Goal: Task Accomplishment & Management: Use online tool/utility

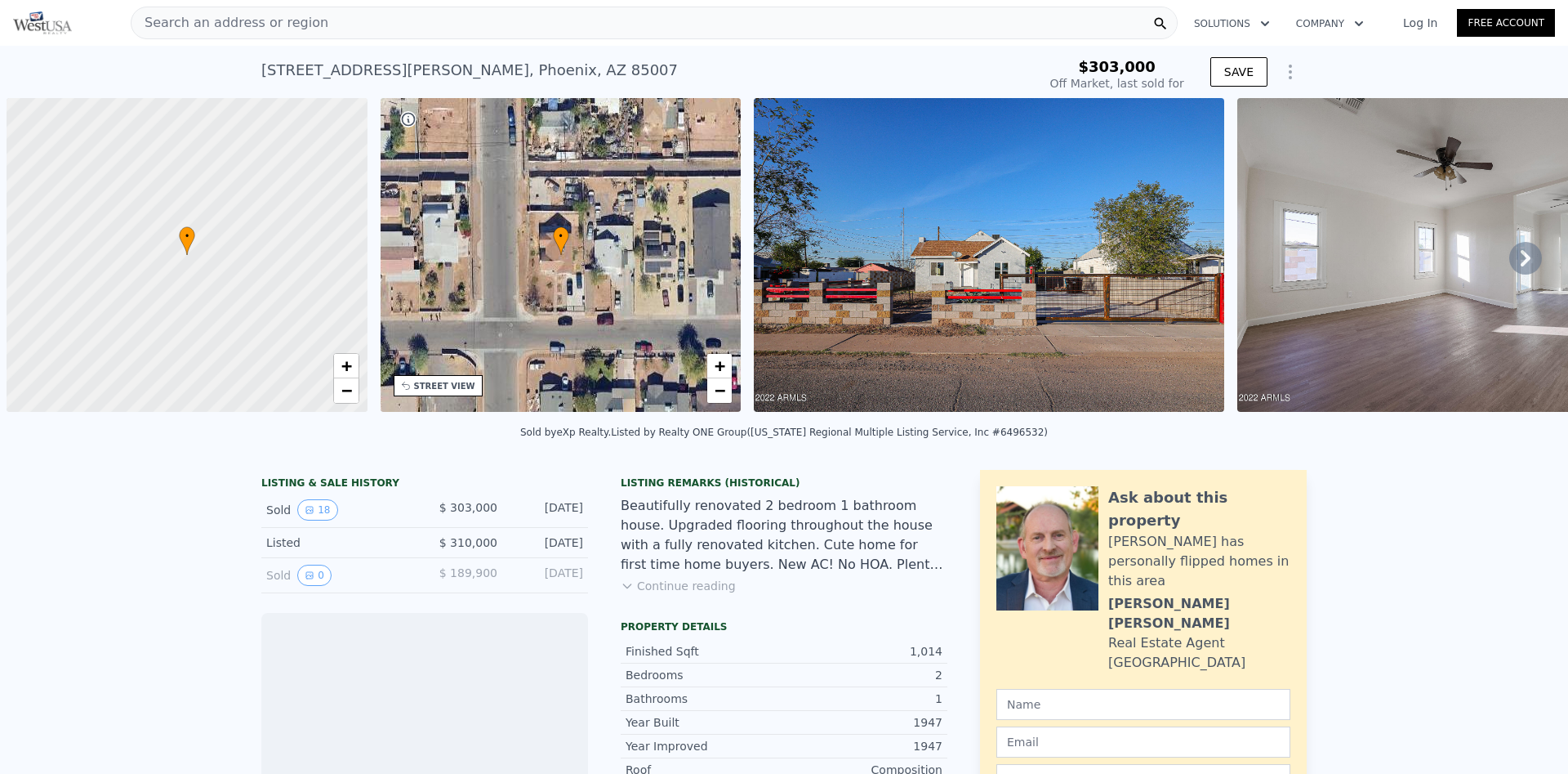
scroll to position [0, 7]
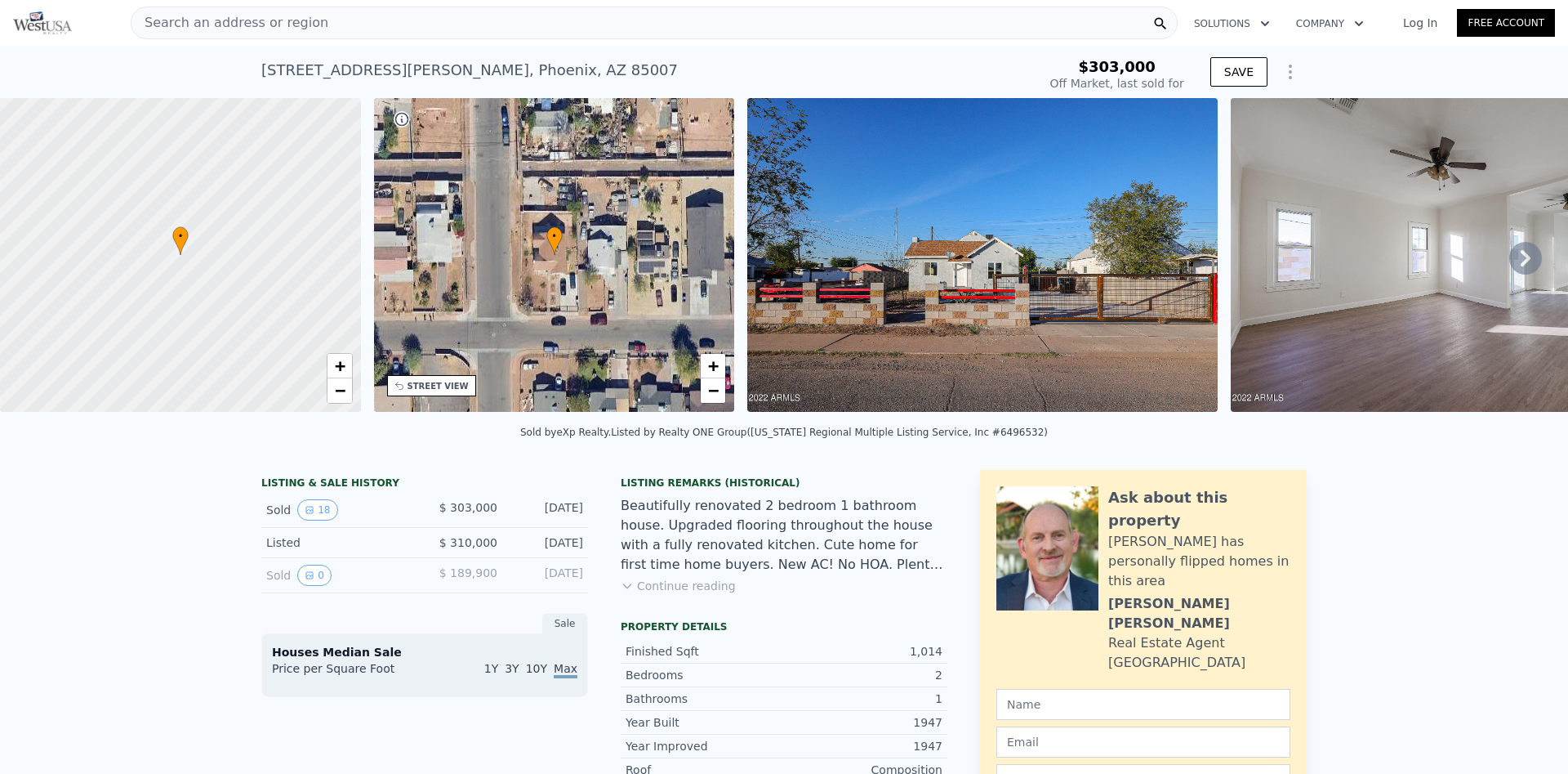
type input "-$ 321,884"
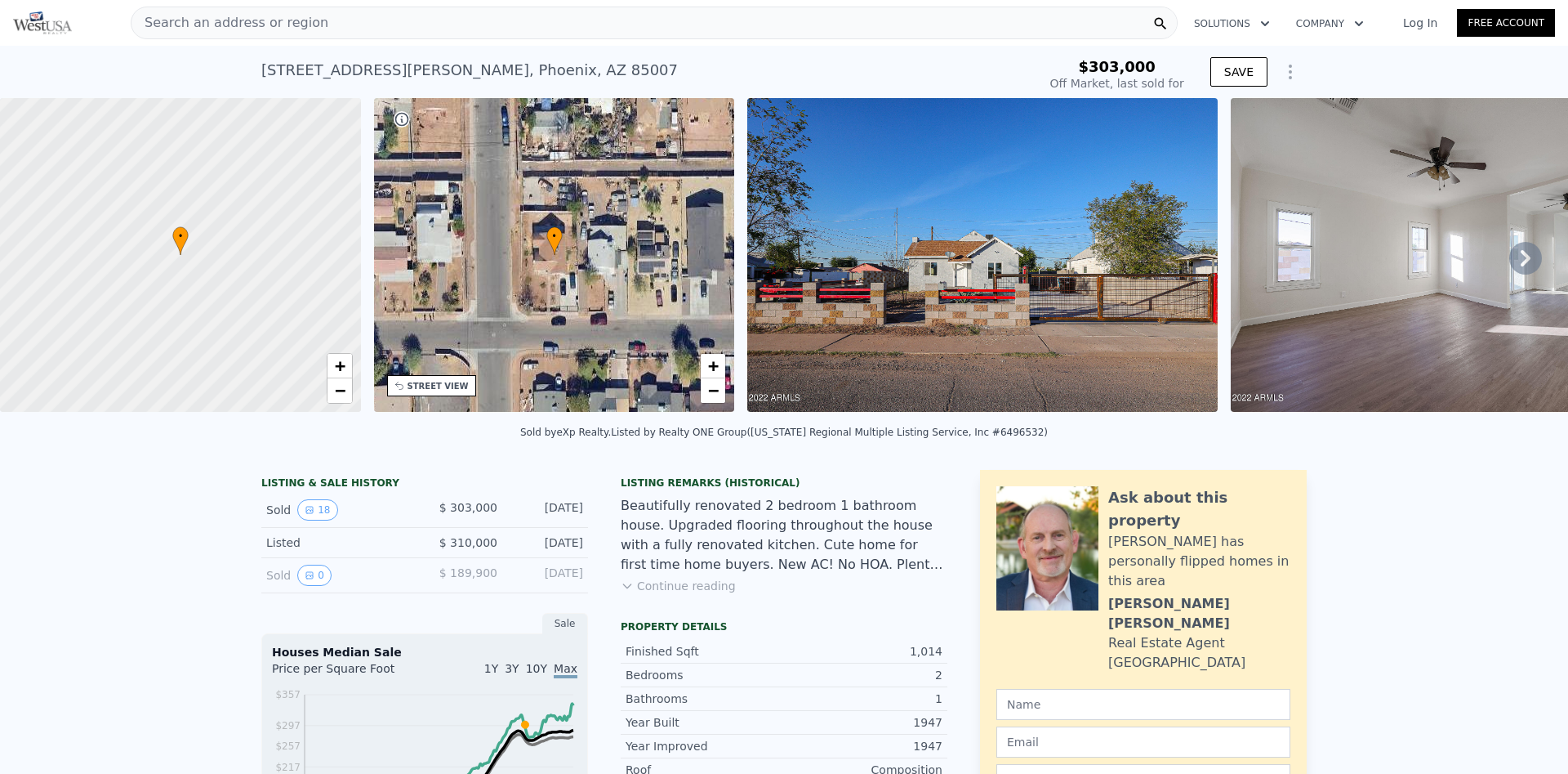
click at [1295, 75] on icon "Show Options" at bounding box center [1291, 72] width 19 height 19
click at [1289, 75] on icon "Show Options" at bounding box center [1291, 72] width 19 height 19
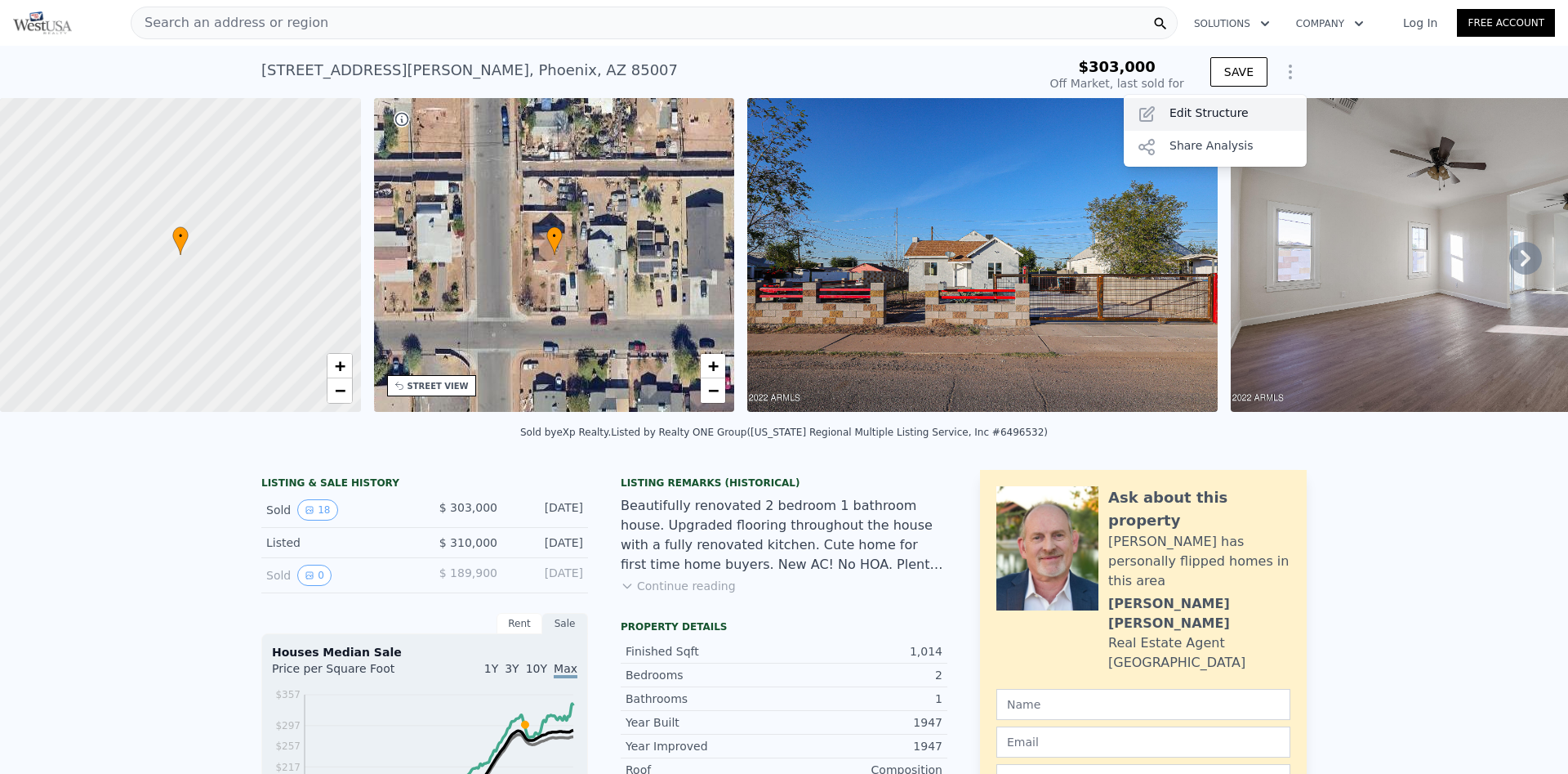
click at [1190, 125] on div "Edit Structure" at bounding box center [1216, 115] width 183 height 33
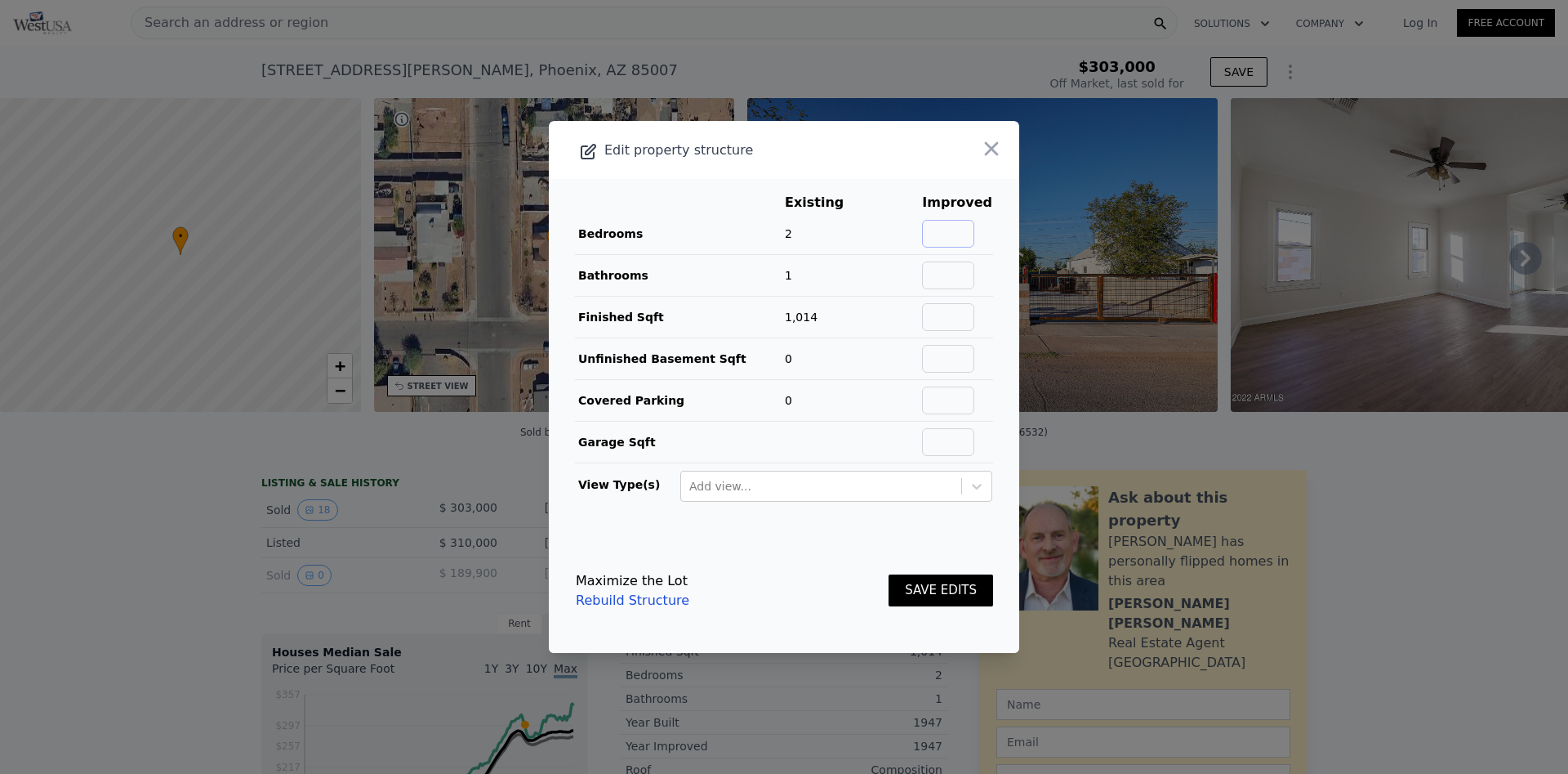
click at [960, 231] on input "text" at bounding box center [948, 234] width 53 height 28
type input "4"
type input "3"
type input "1625"
click at [942, 605] on button "SAVE EDITS" at bounding box center [940, 590] width 104 height 32
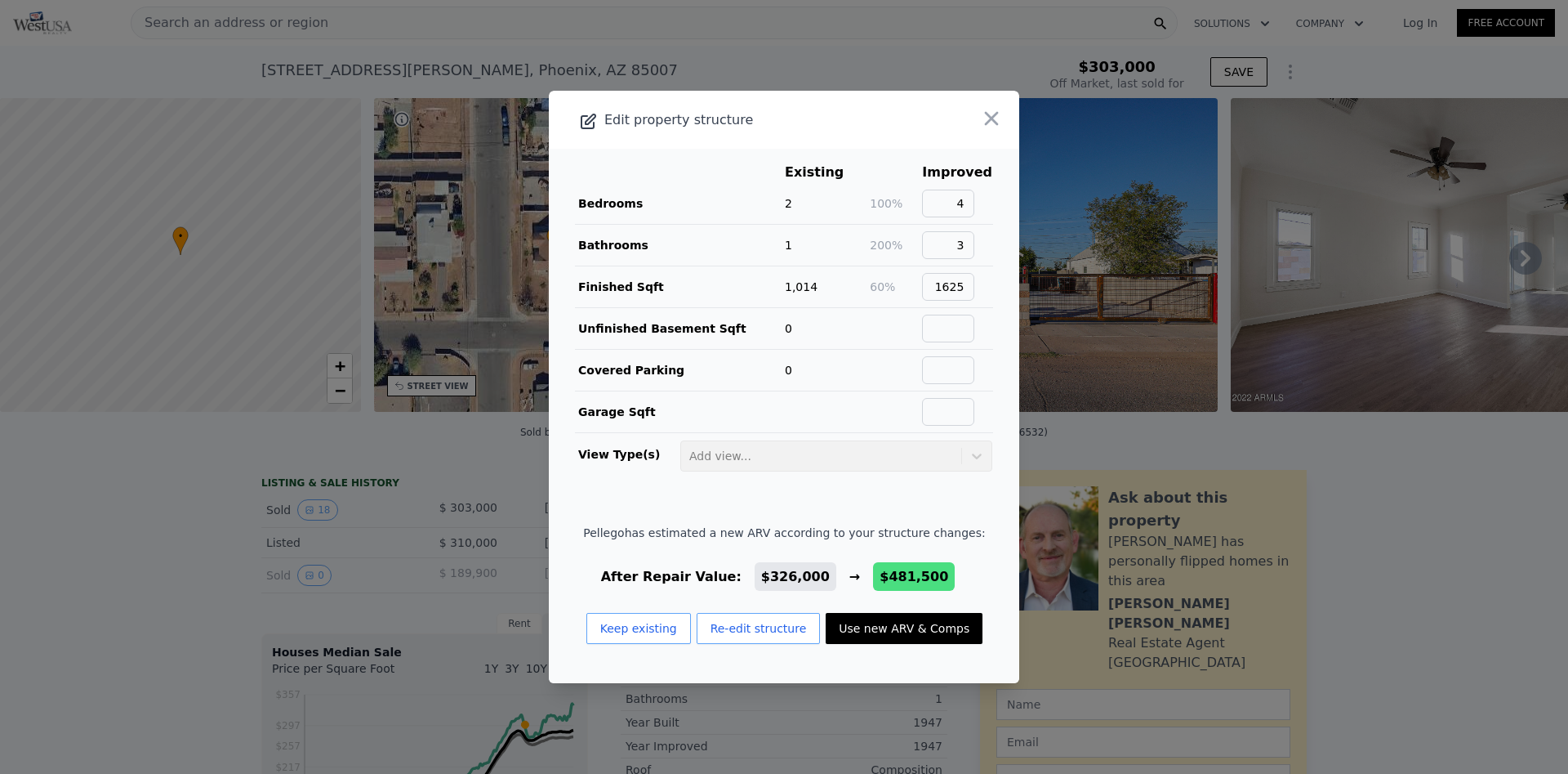
click at [906, 636] on button "Use new ARV & Comps" at bounding box center [903, 628] width 157 height 31
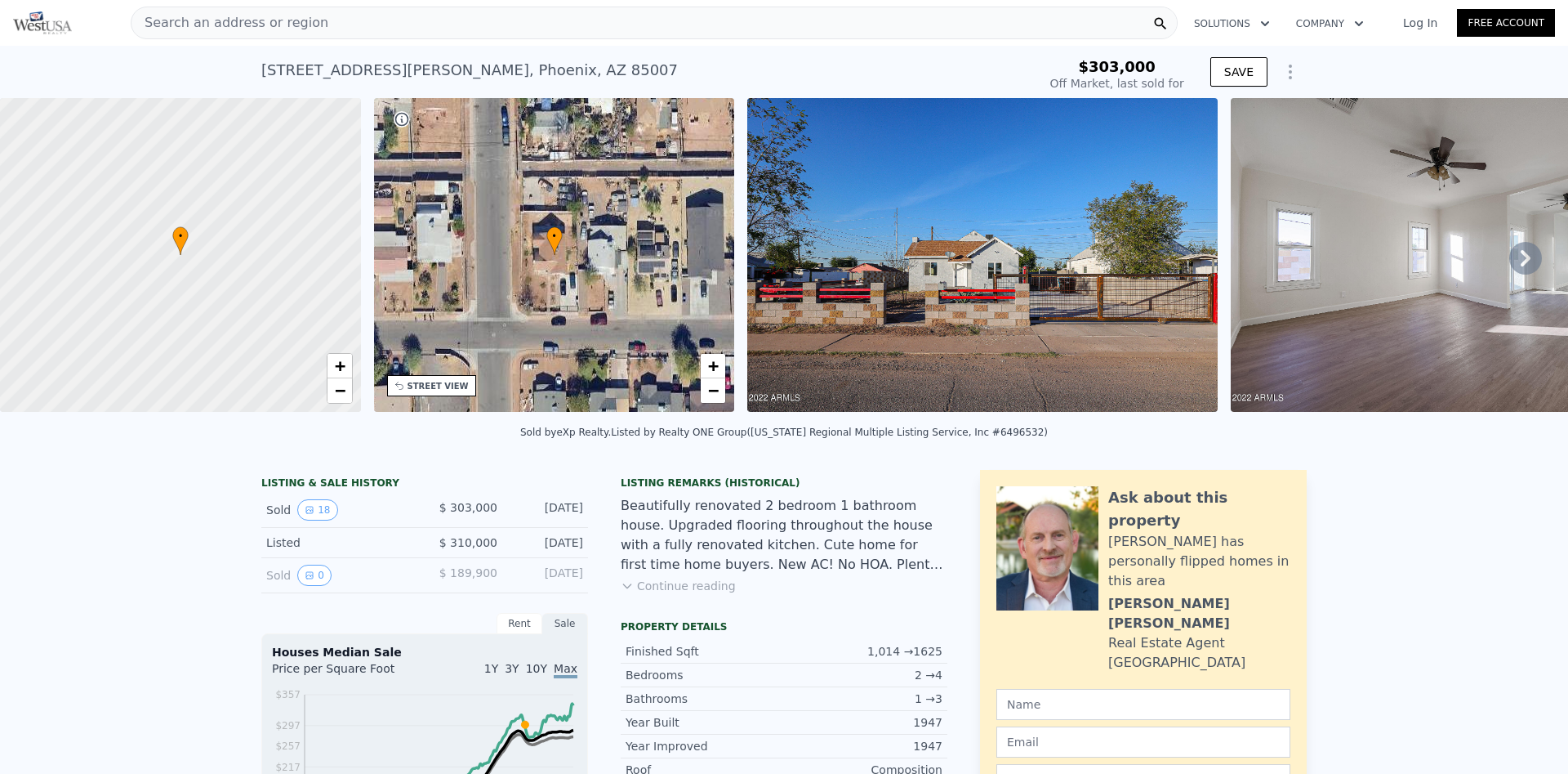
checkbox input "true"
type input "$ 481,500"
type input "5"
type input "1238"
type input "2177"
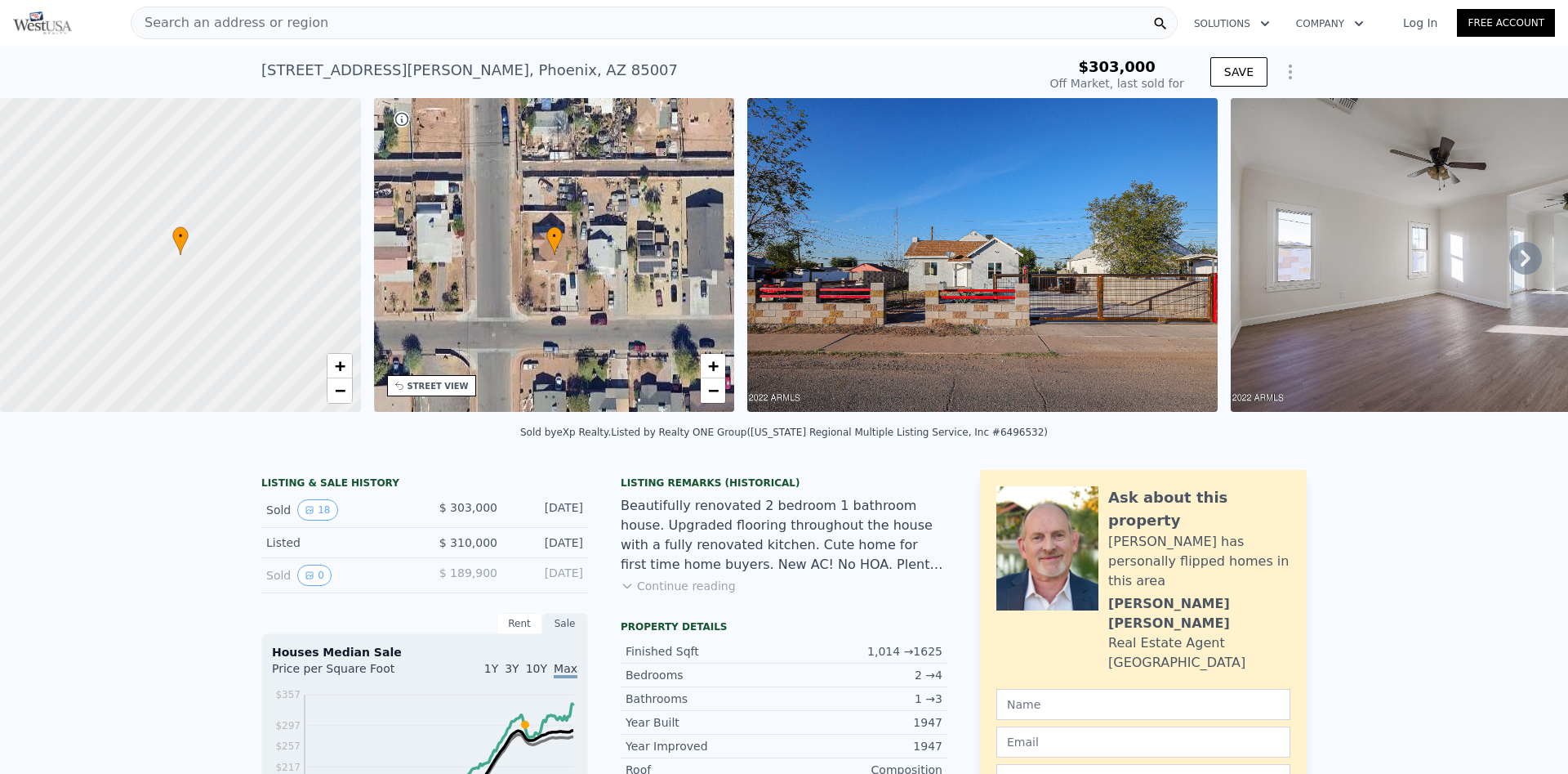
type input "5925"
type input "9178"
type input "$ 133,134"
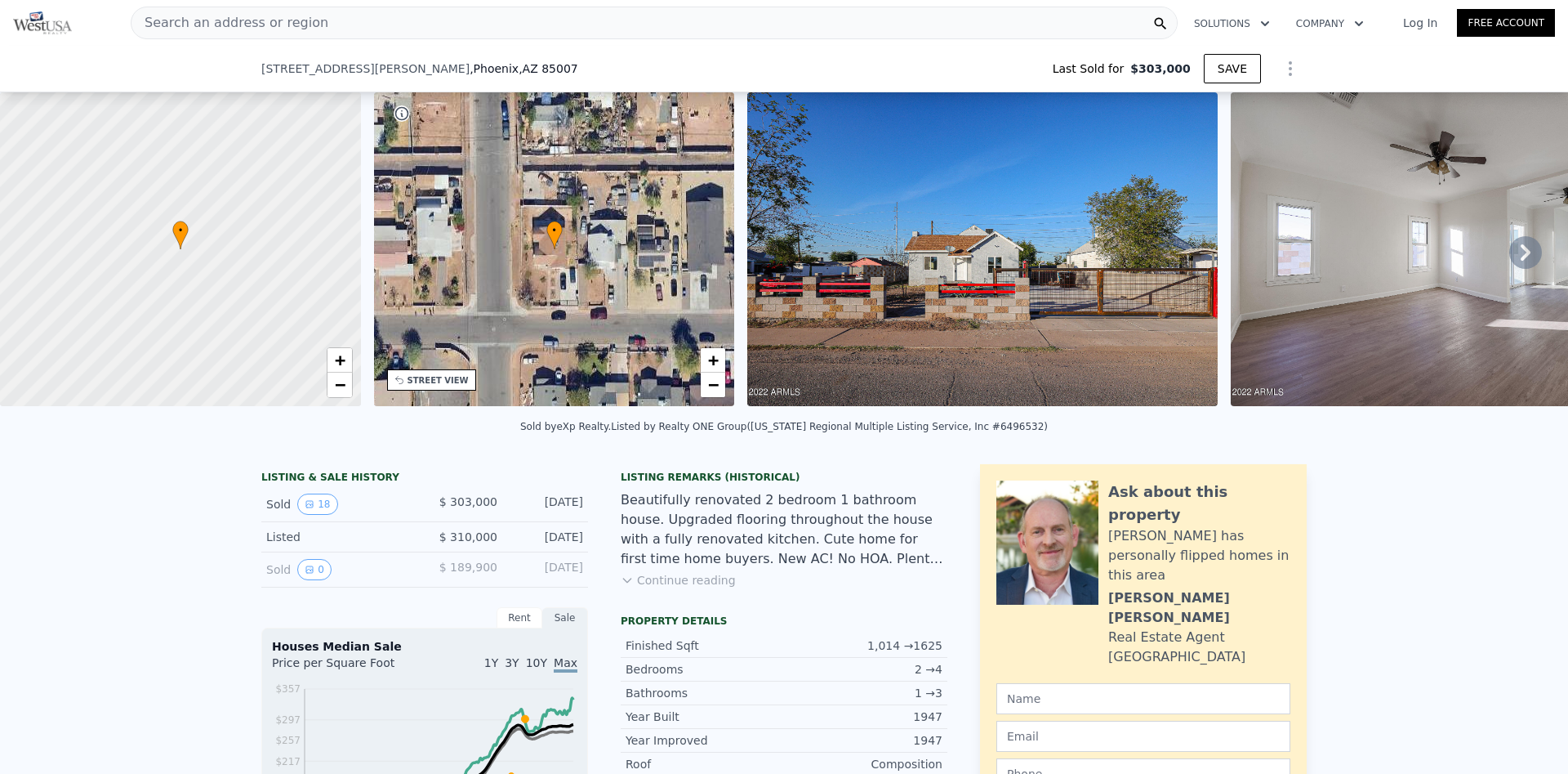
scroll to position [1847, 0]
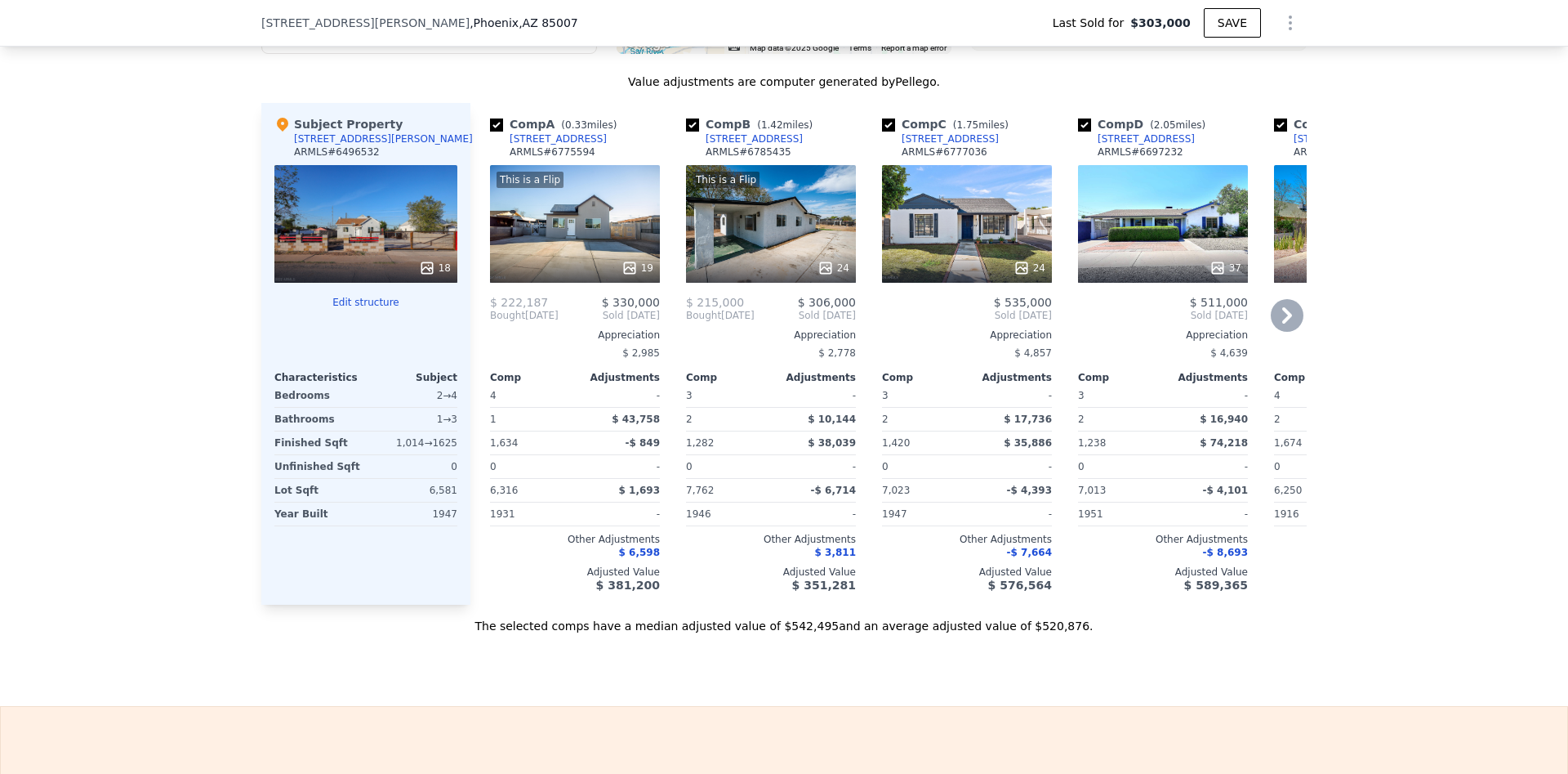
click at [956, 241] on div "24" at bounding box center [966, 224] width 170 height 118
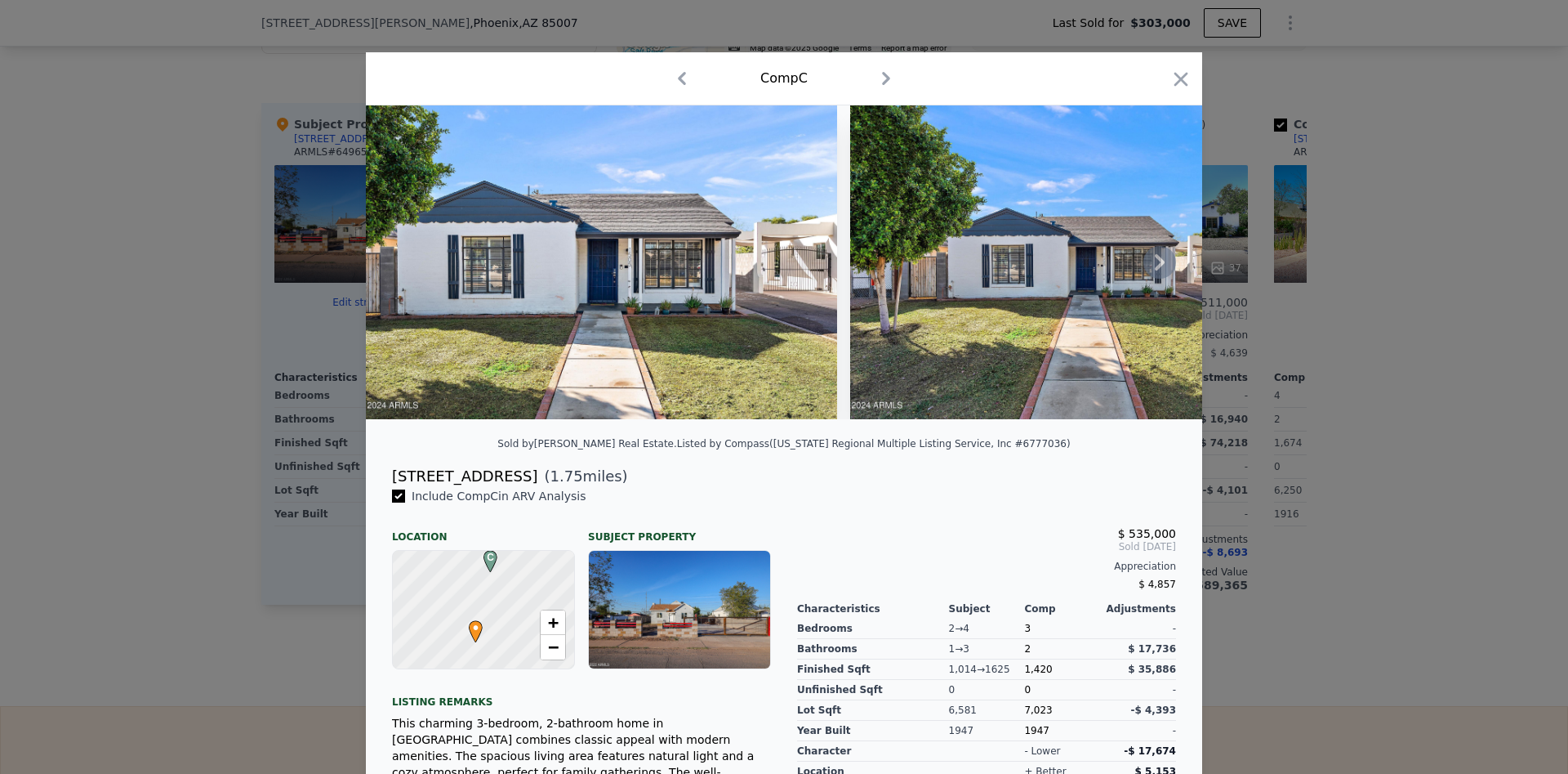
click at [1156, 265] on icon at bounding box center [1160, 263] width 33 height 33
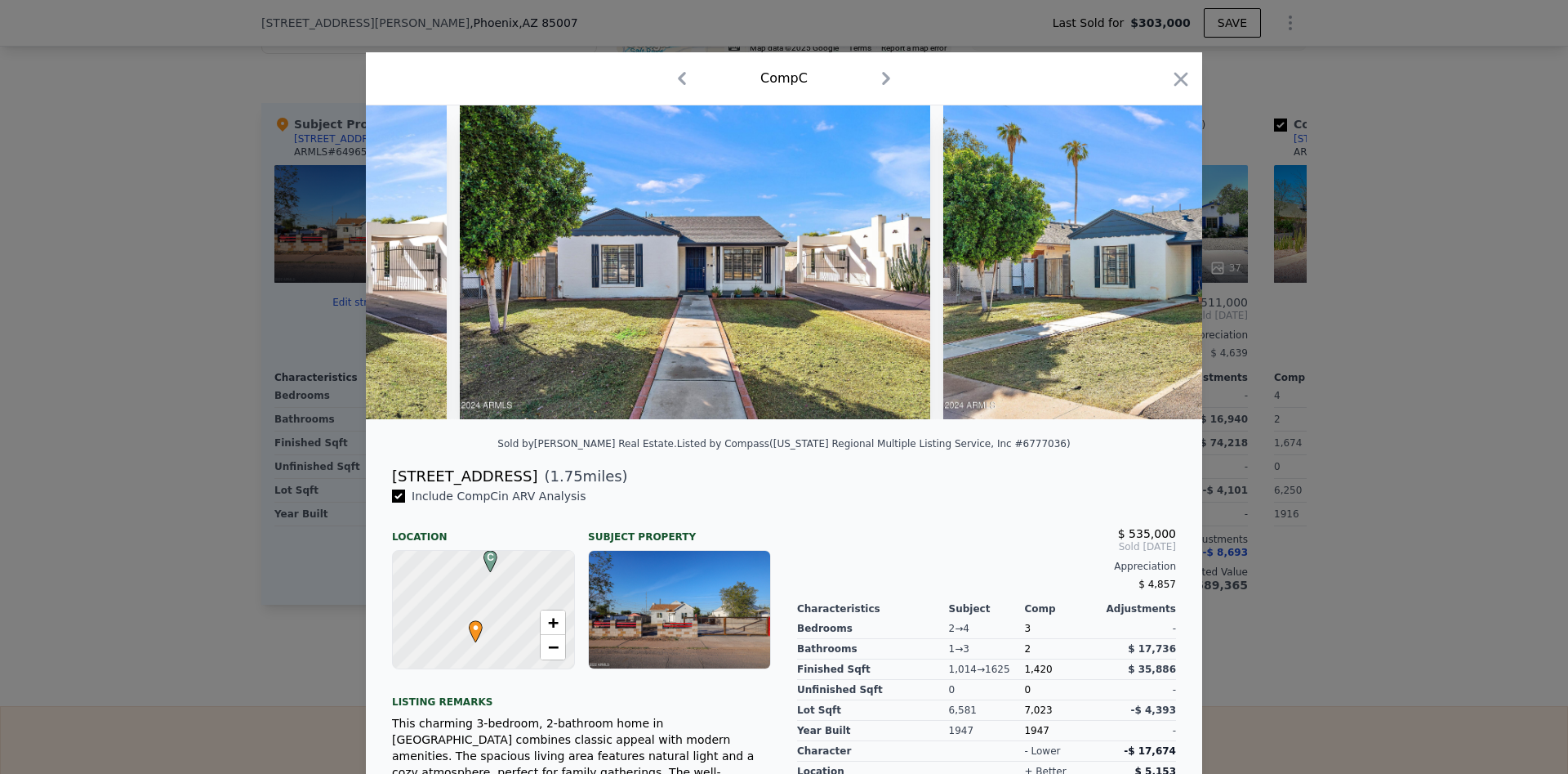
scroll to position [0, 392]
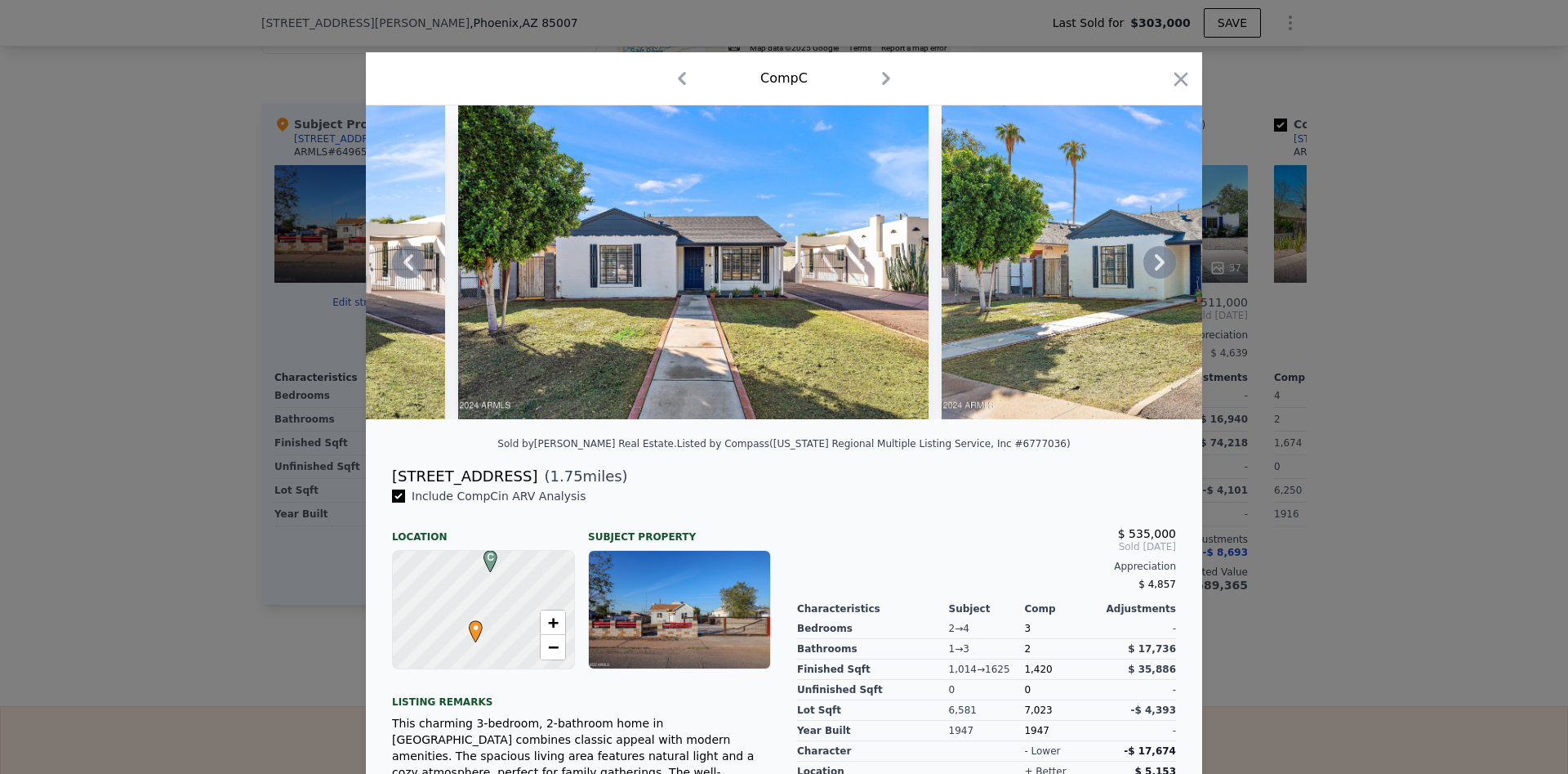
click at [1163, 258] on icon at bounding box center [1160, 263] width 33 height 33
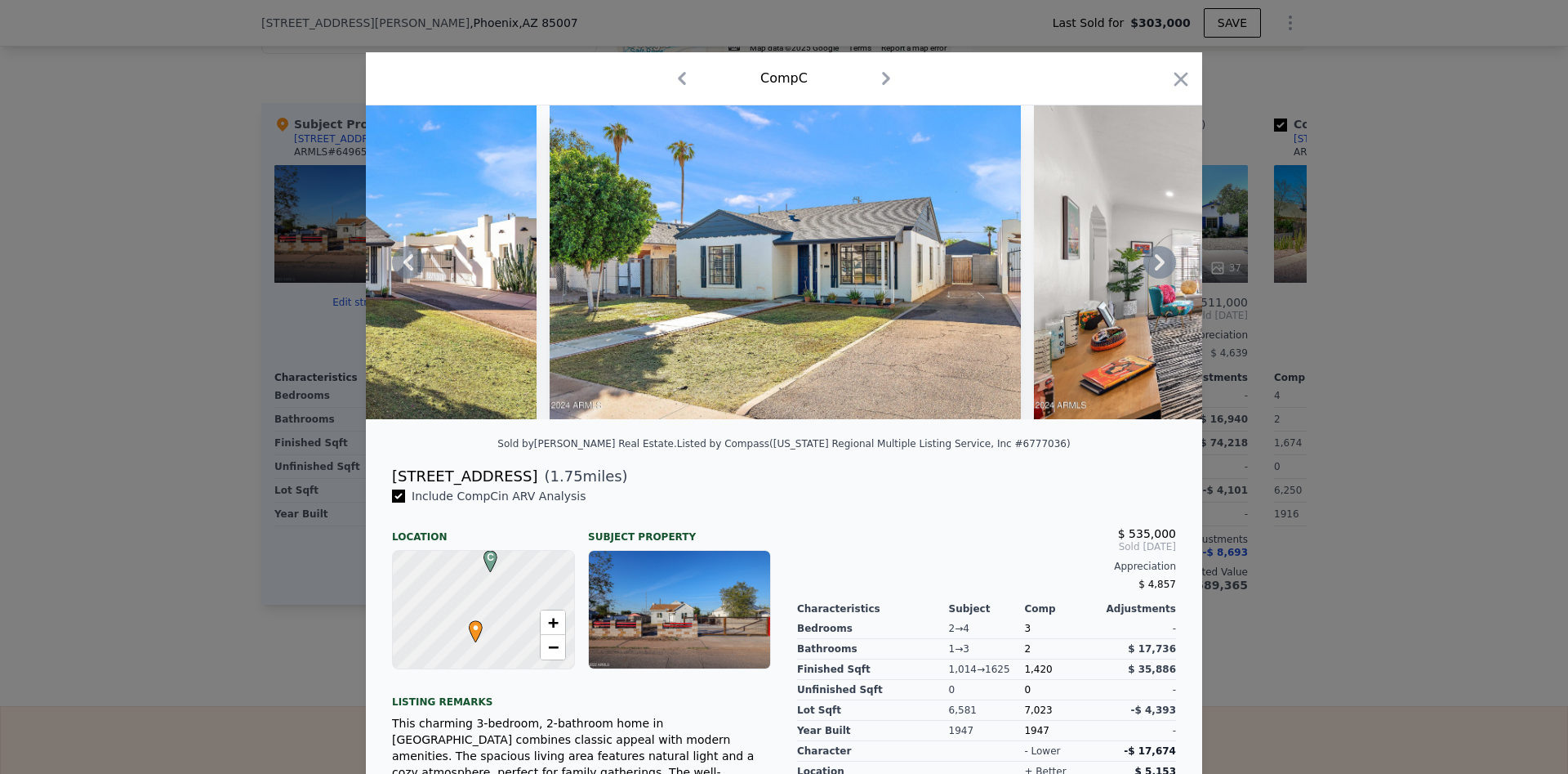
click at [1162, 258] on icon at bounding box center [1160, 263] width 33 height 33
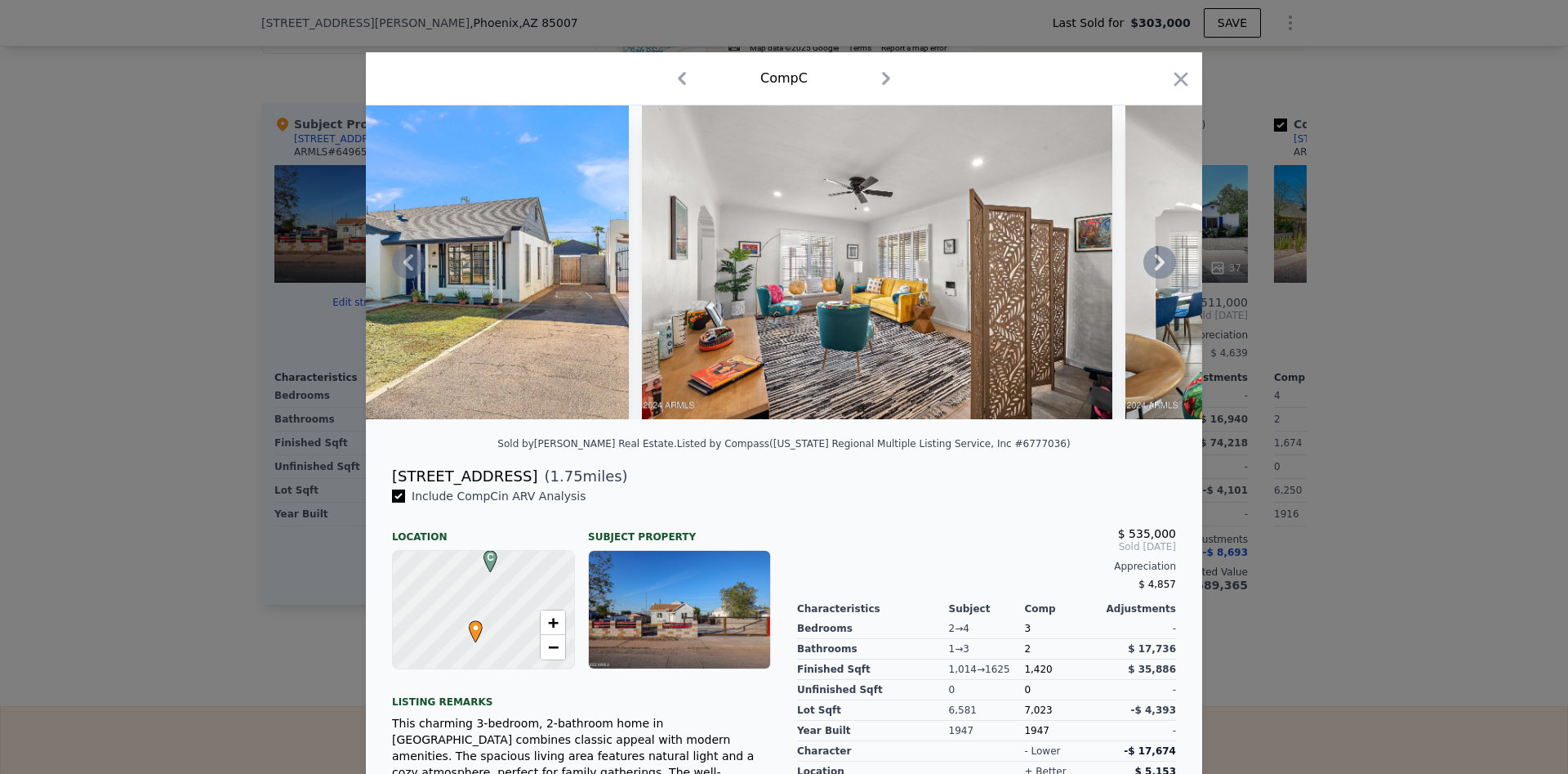
click at [1164, 256] on icon at bounding box center [1160, 263] width 33 height 33
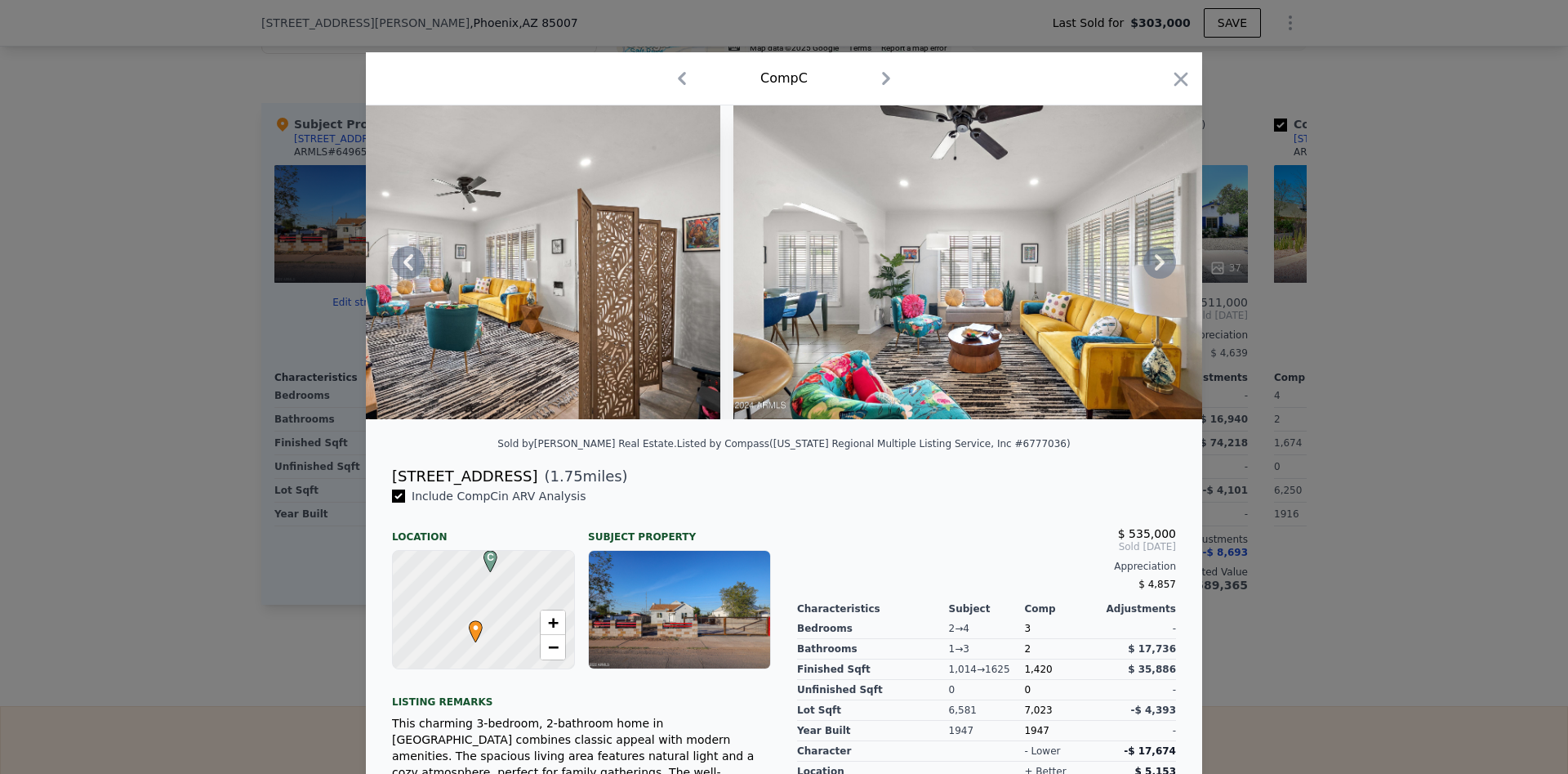
click at [1164, 256] on icon at bounding box center [1160, 263] width 33 height 33
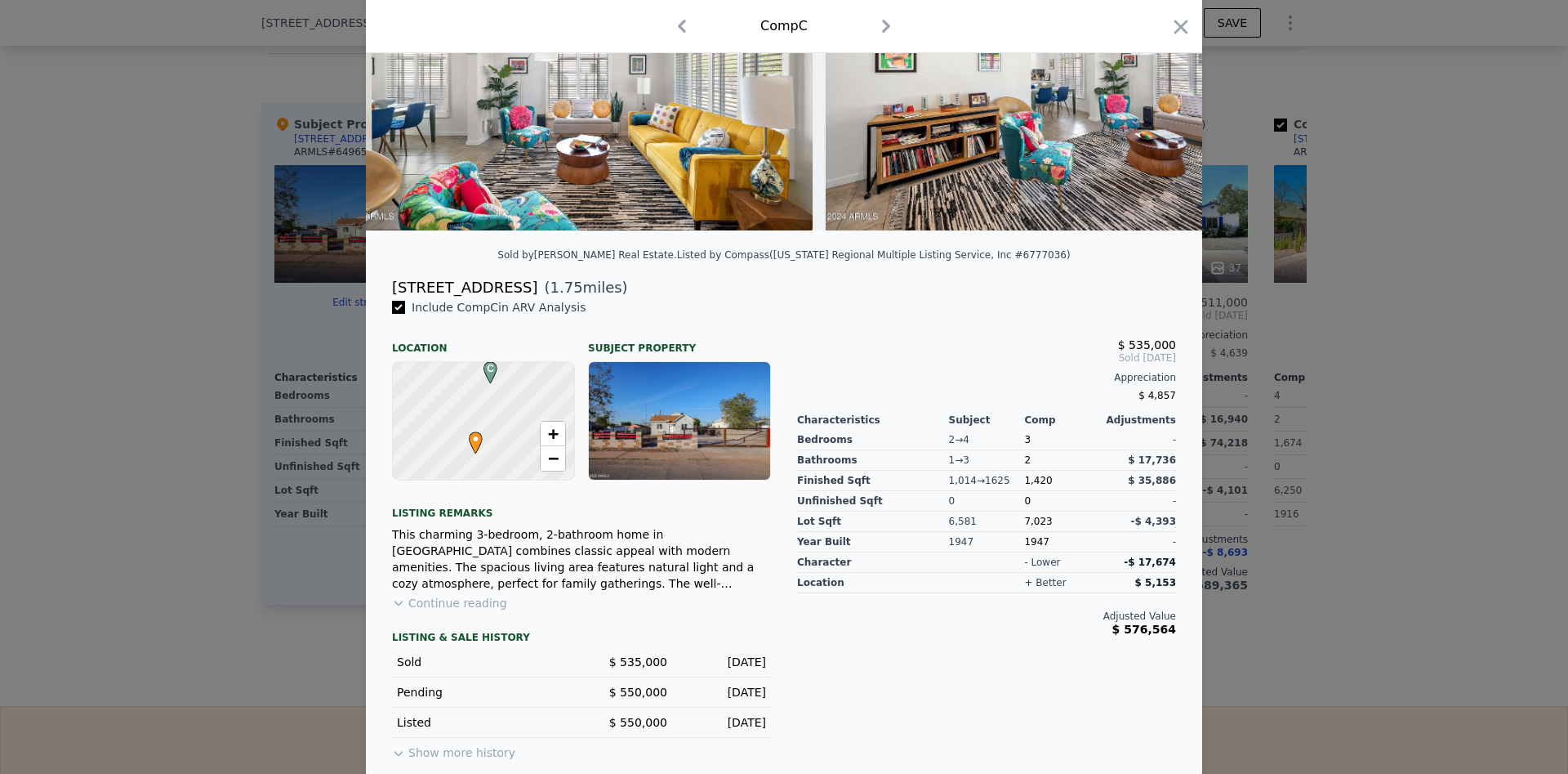
scroll to position [191, 0]
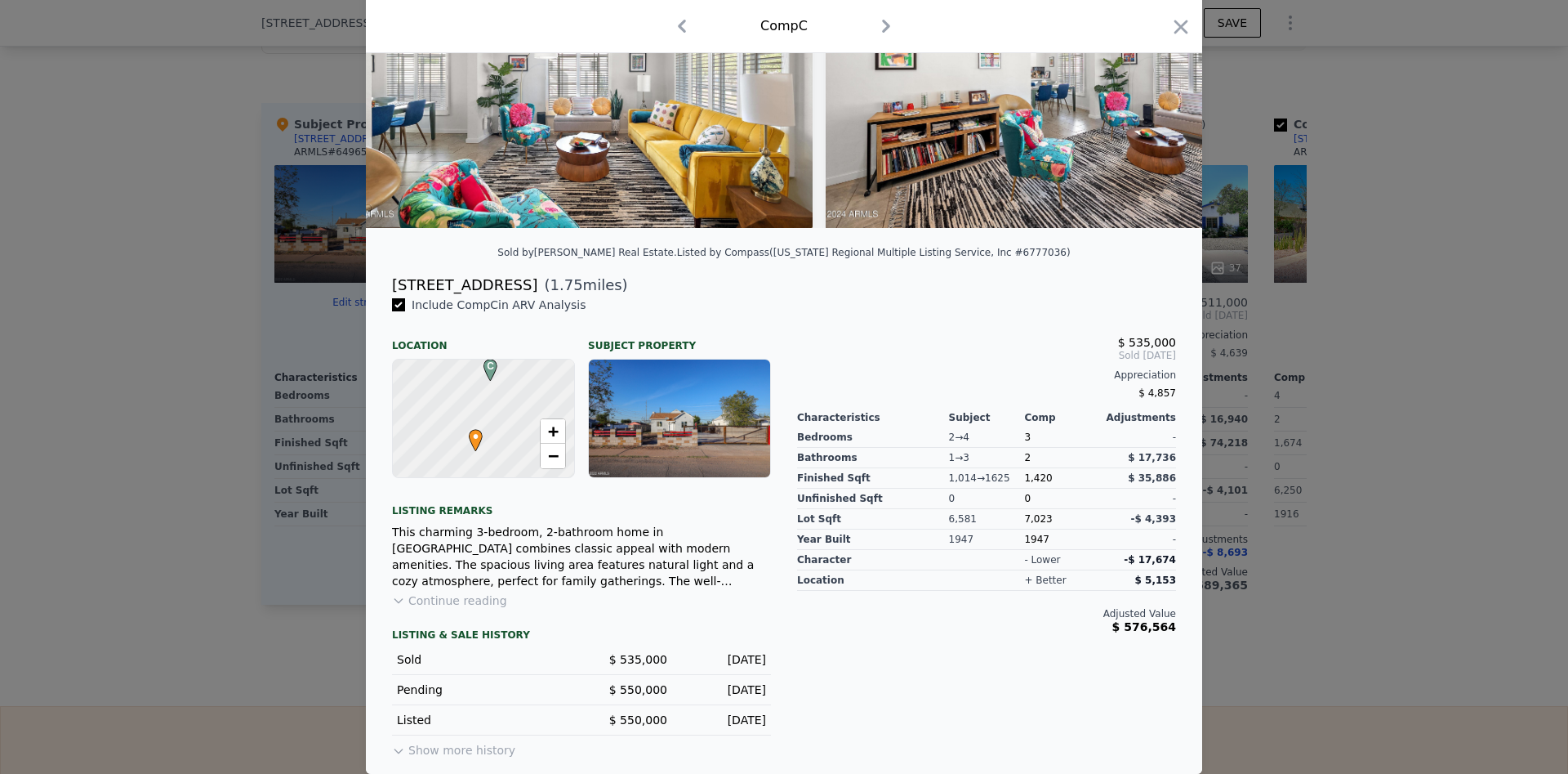
click at [457, 603] on button "Continue reading" at bounding box center [450, 600] width 115 height 17
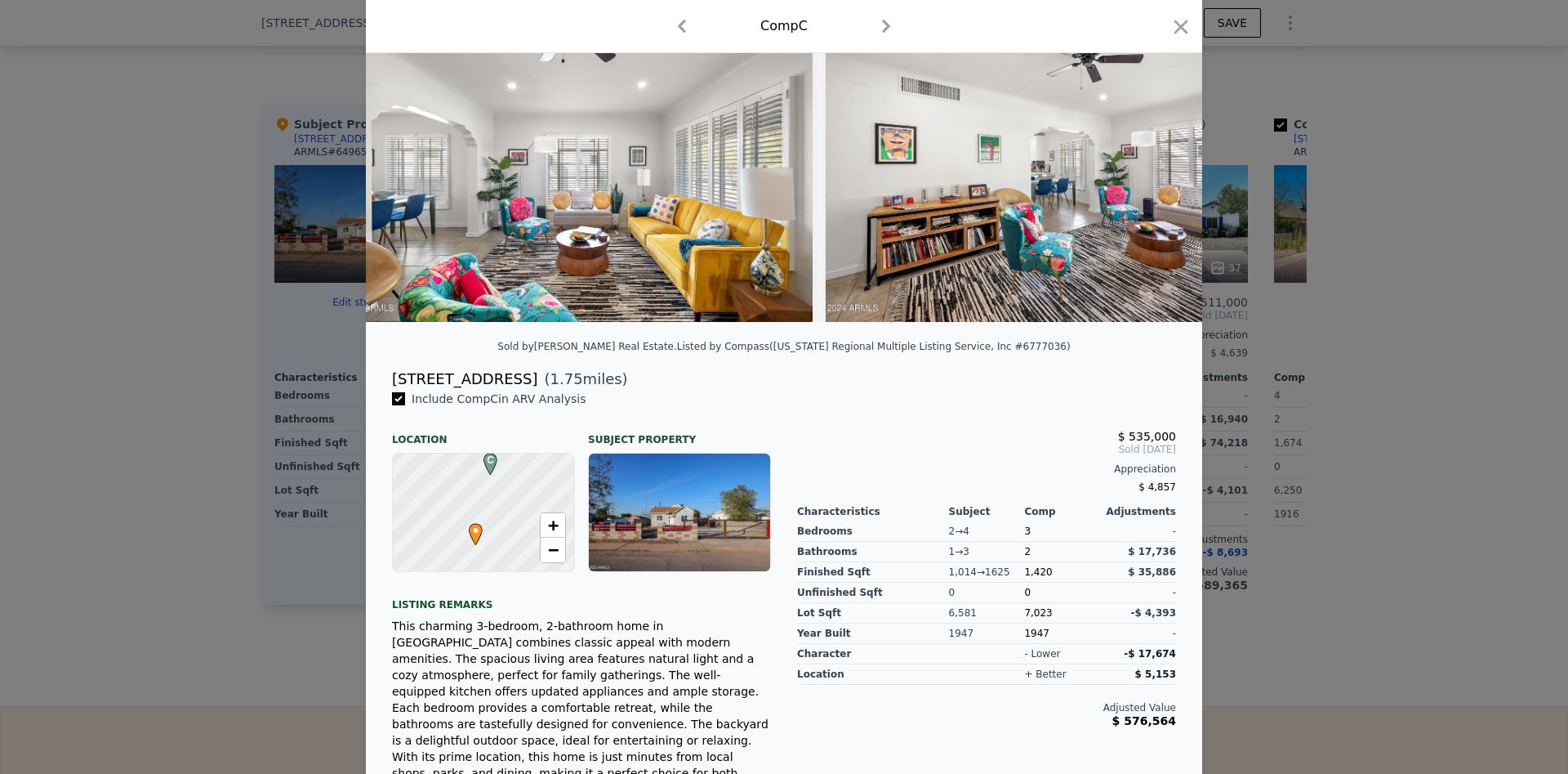
scroll to position [0, 0]
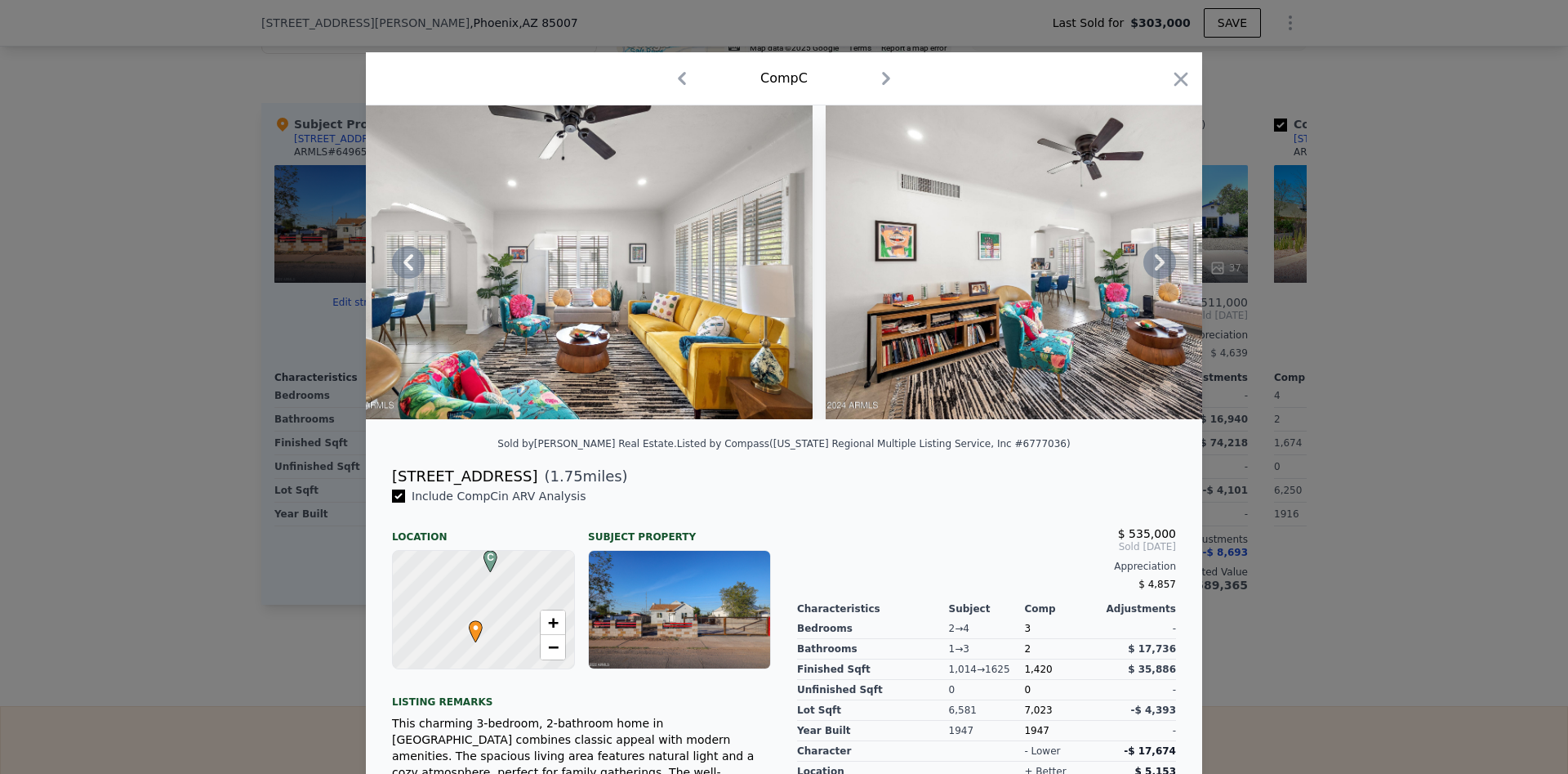
click at [1157, 255] on icon at bounding box center [1160, 262] width 10 height 17
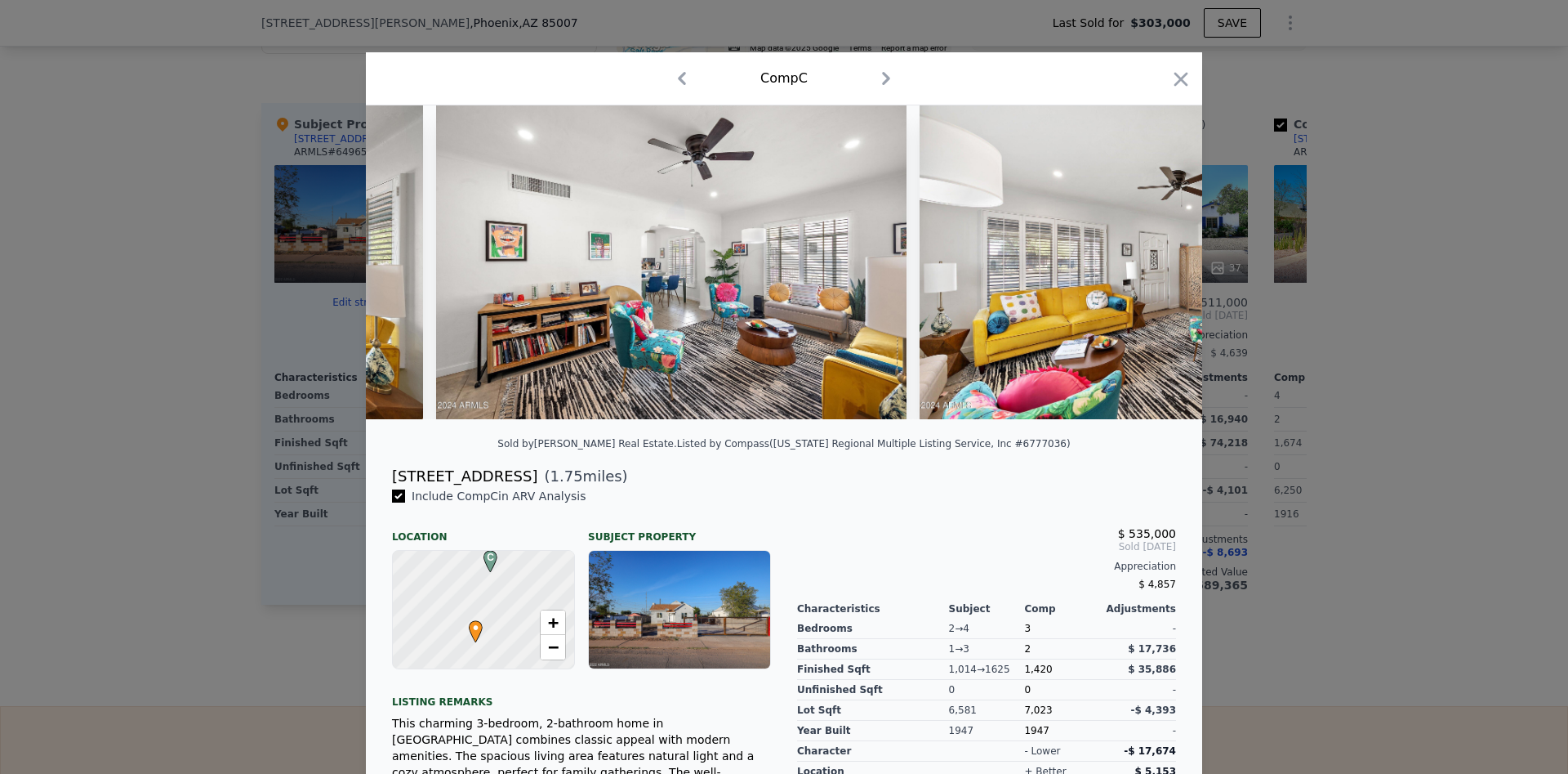
scroll to position [0, 2352]
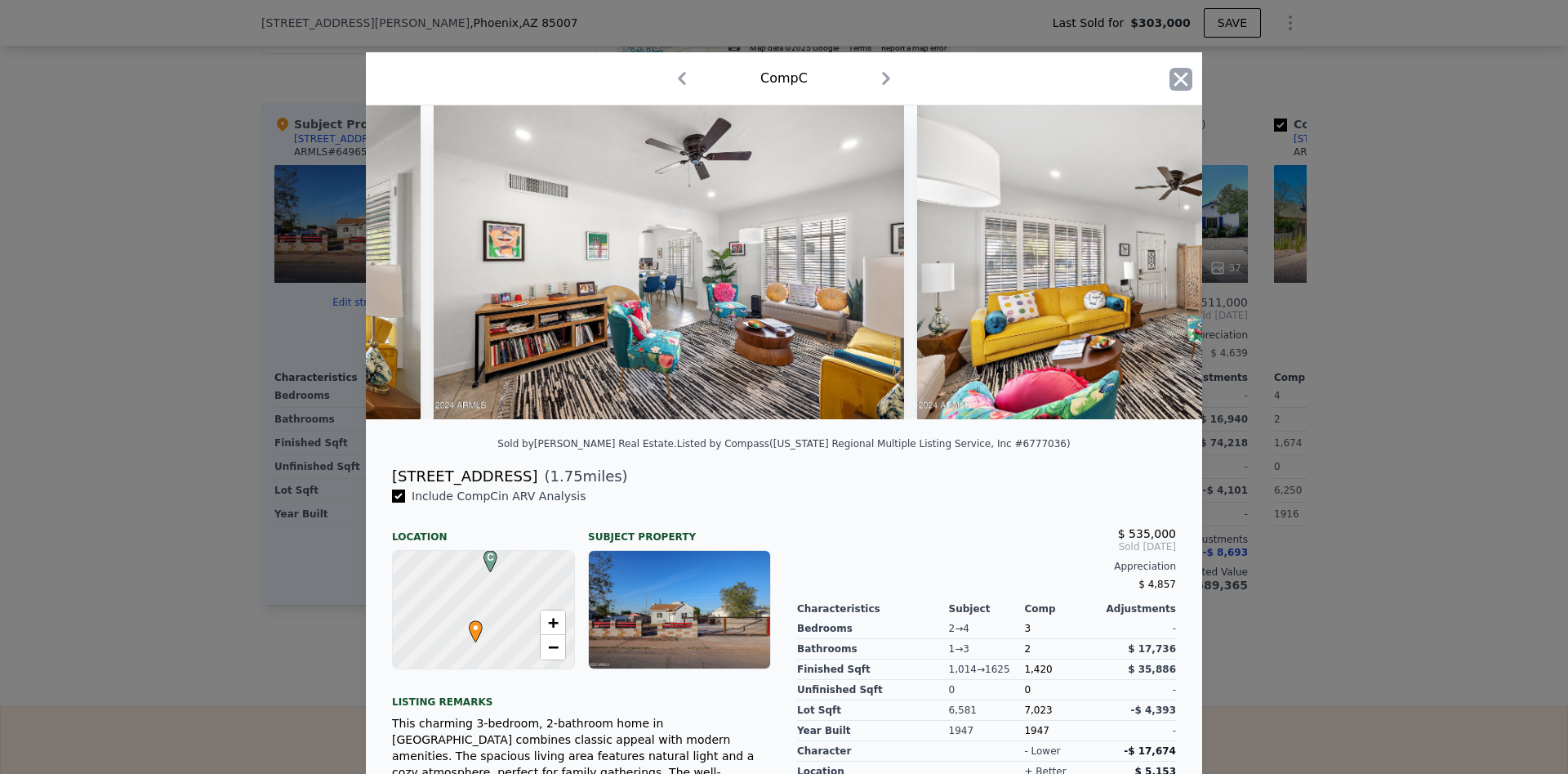
click at [1175, 74] on icon "button" at bounding box center [1181, 79] width 22 height 22
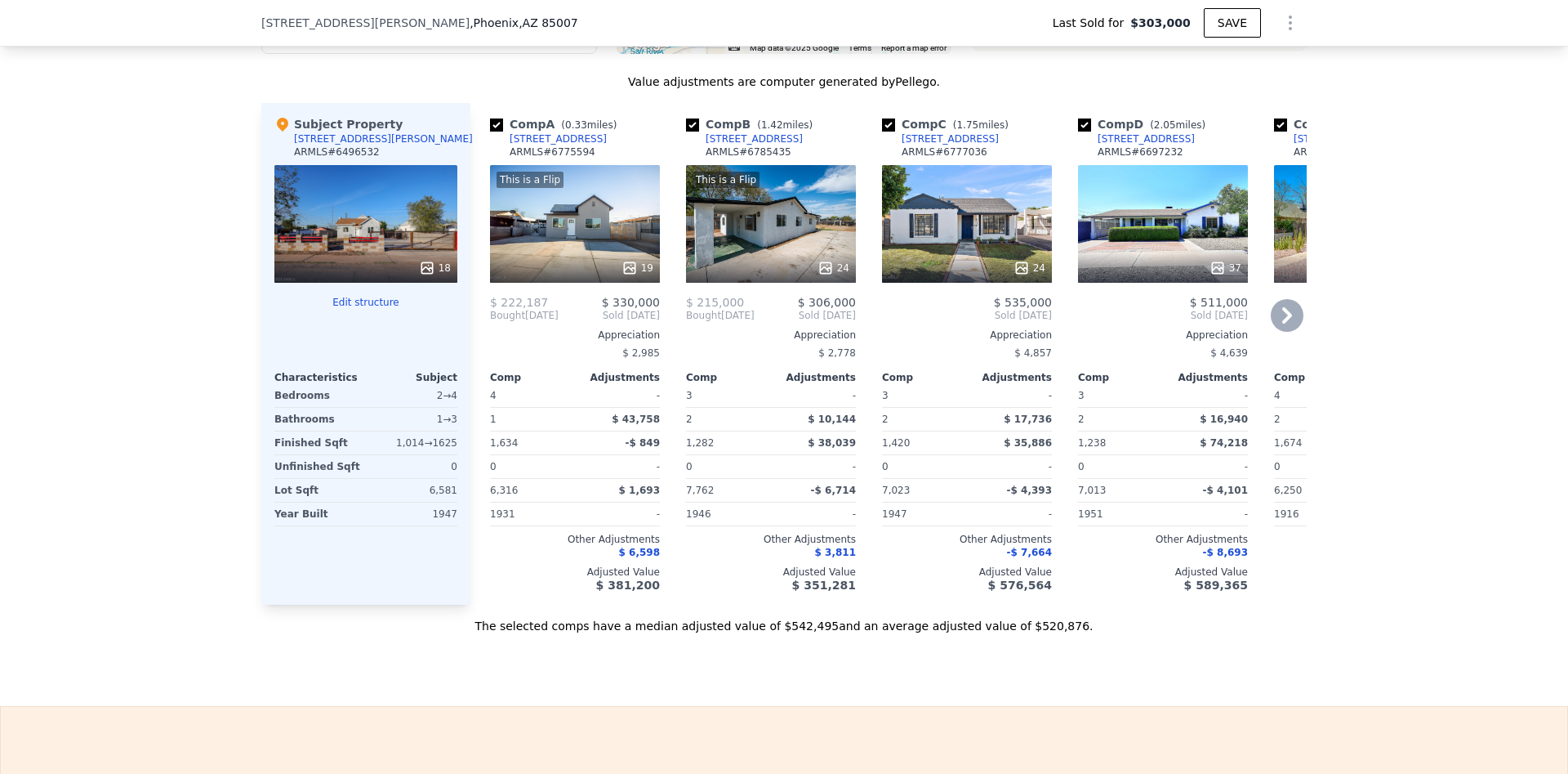
click at [1282, 313] on icon at bounding box center [1288, 315] width 33 height 33
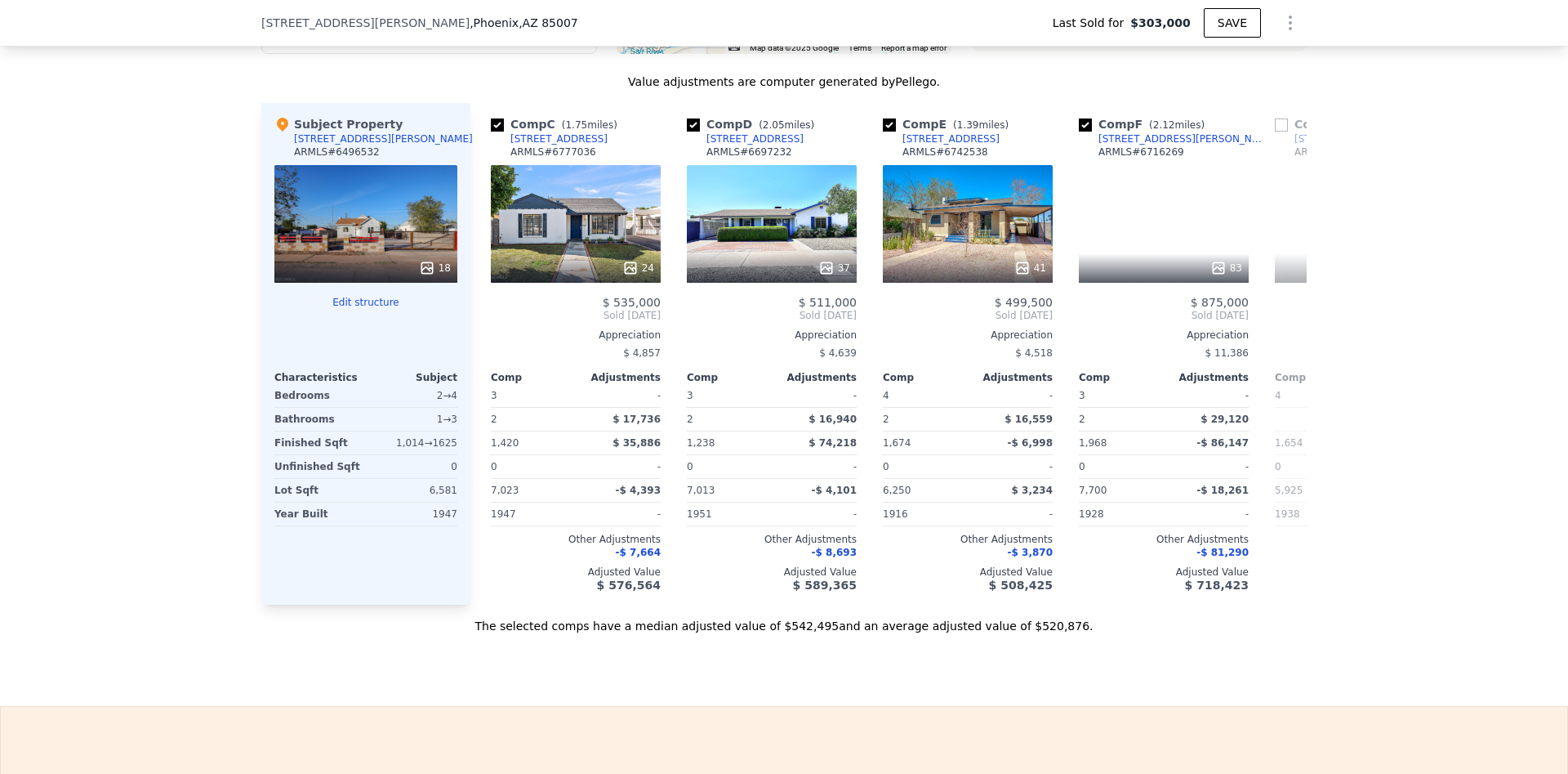
scroll to position [0, 392]
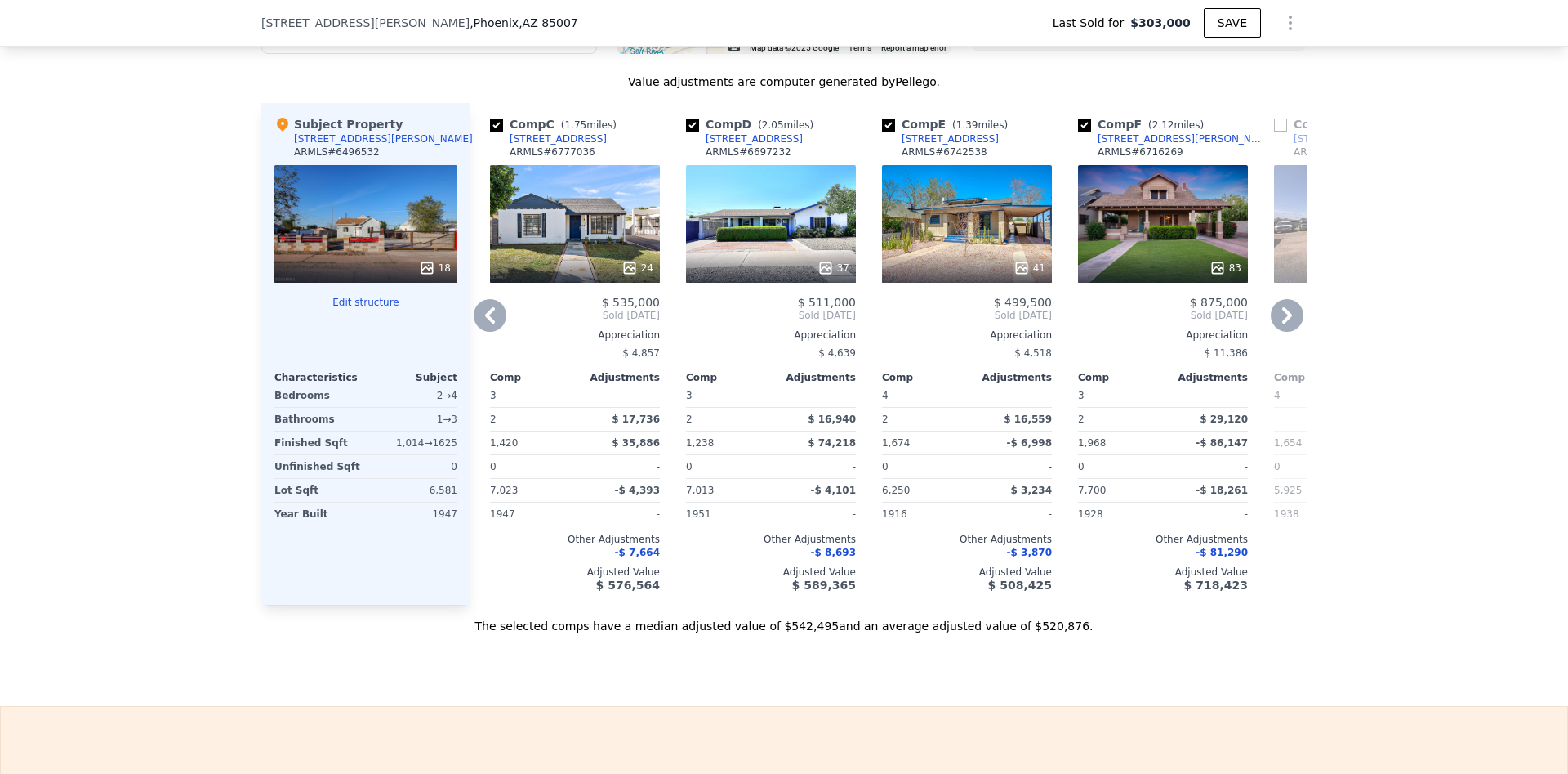
click at [1030, 266] on icon at bounding box center [1021, 268] width 17 height 17
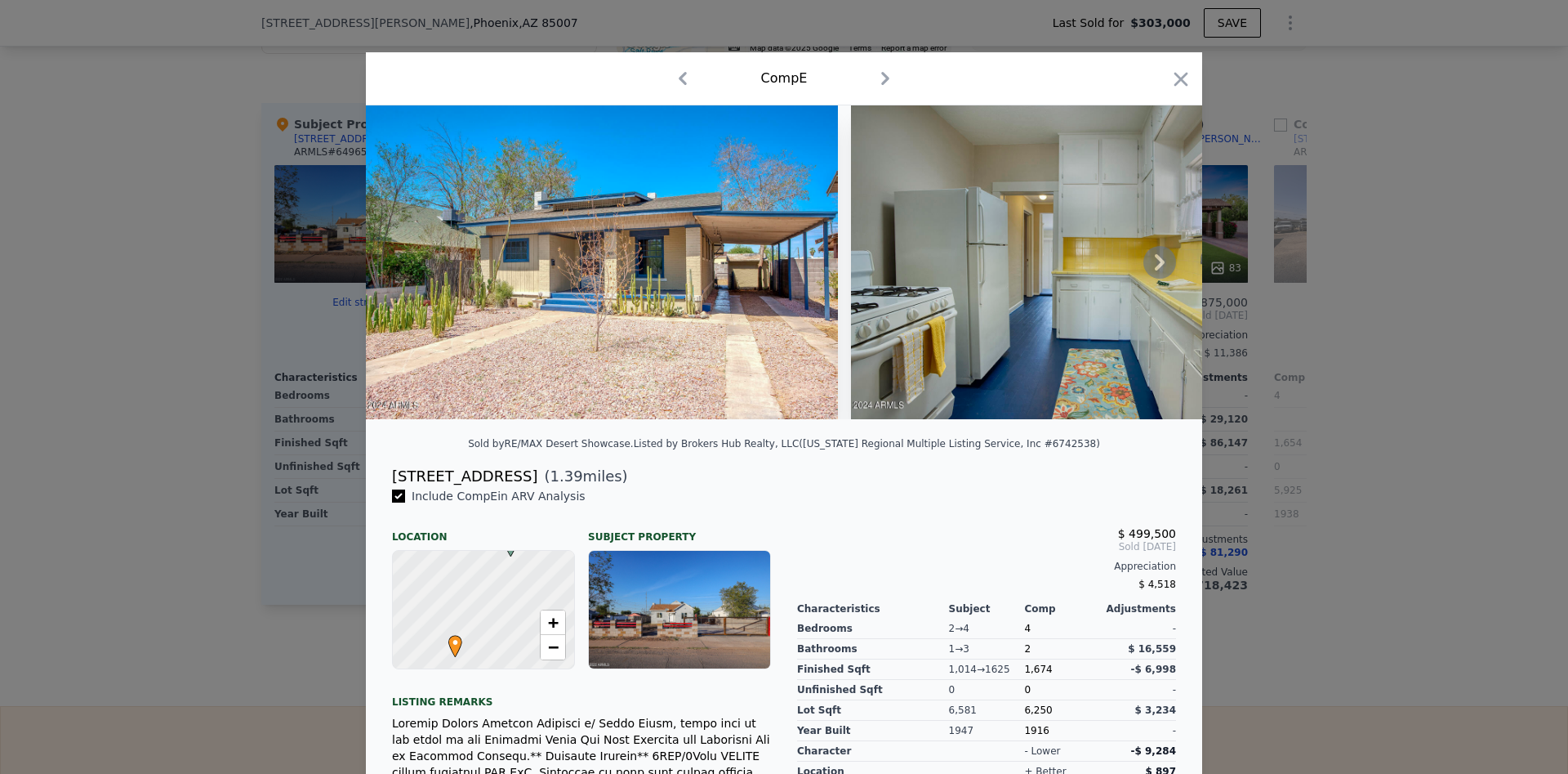
click at [1162, 258] on icon at bounding box center [1160, 263] width 33 height 33
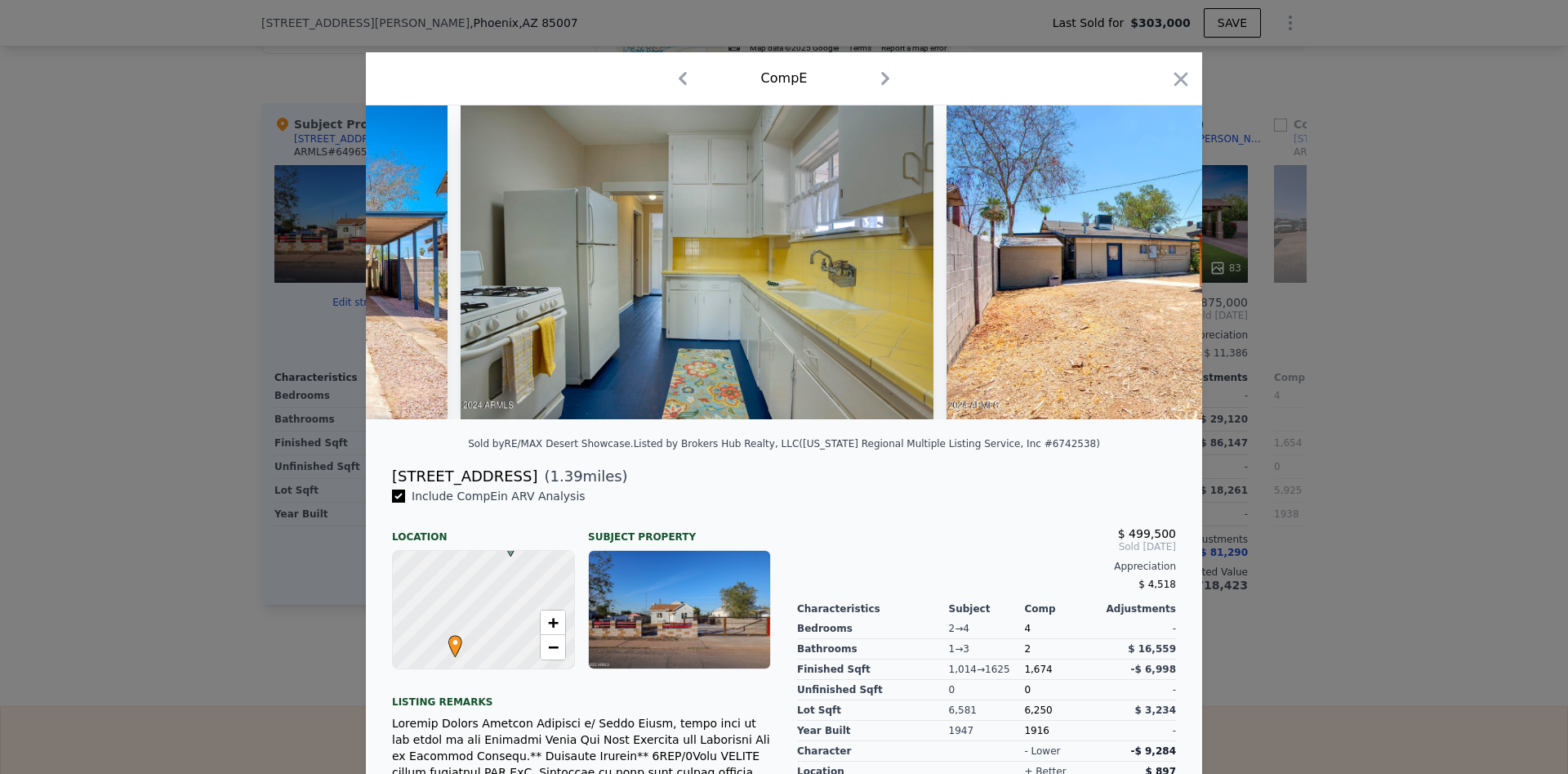
scroll to position [0, 392]
click at [1162, 258] on img at bounding box center [1181, 262] width 472 height 313
click at [1162, 258] on icon at bounding box center [1160, 263] width 33 height 33
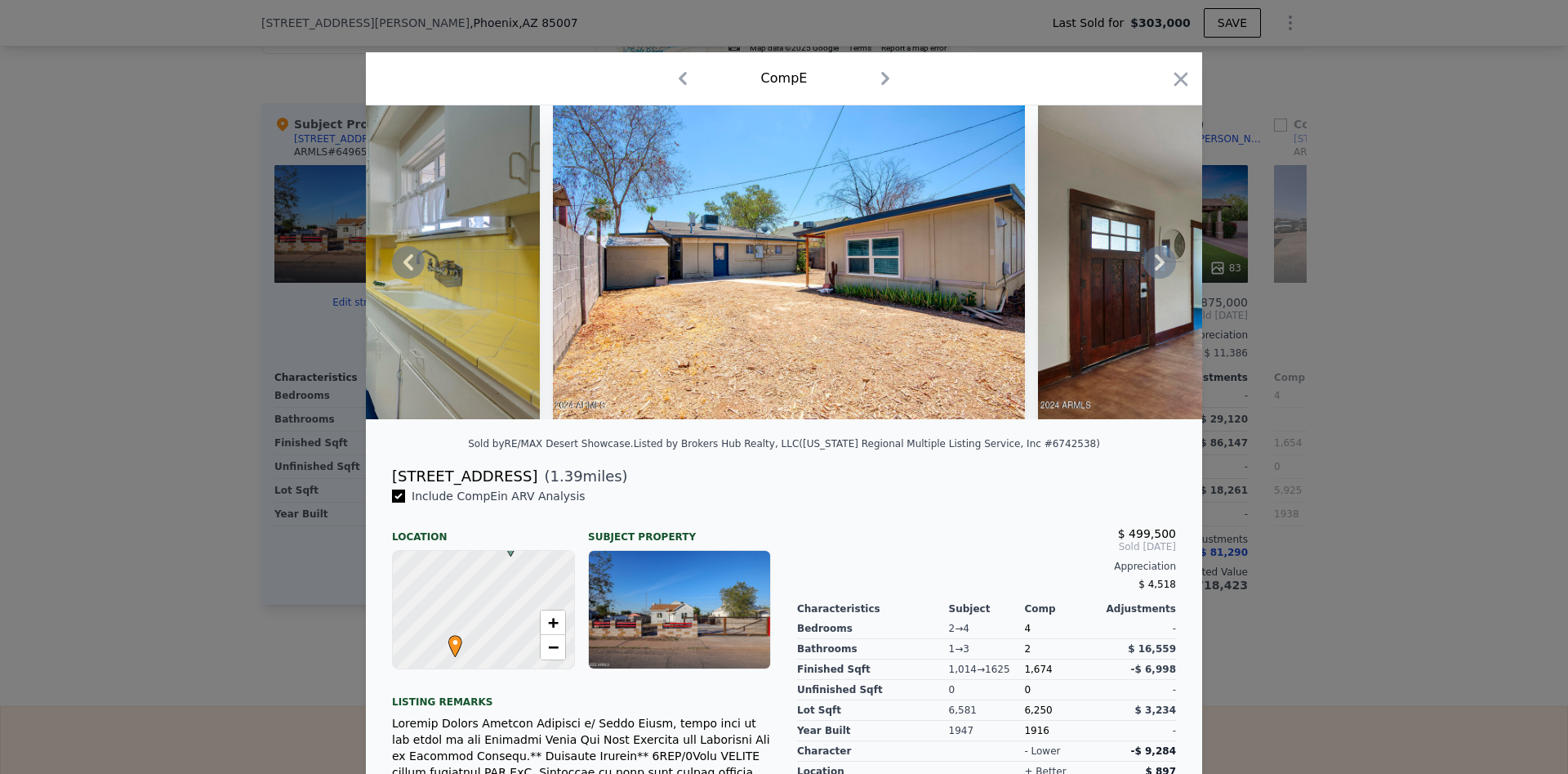
click at [1162, 258] on icon at bounding box center [1160, 263] width 33 height 33
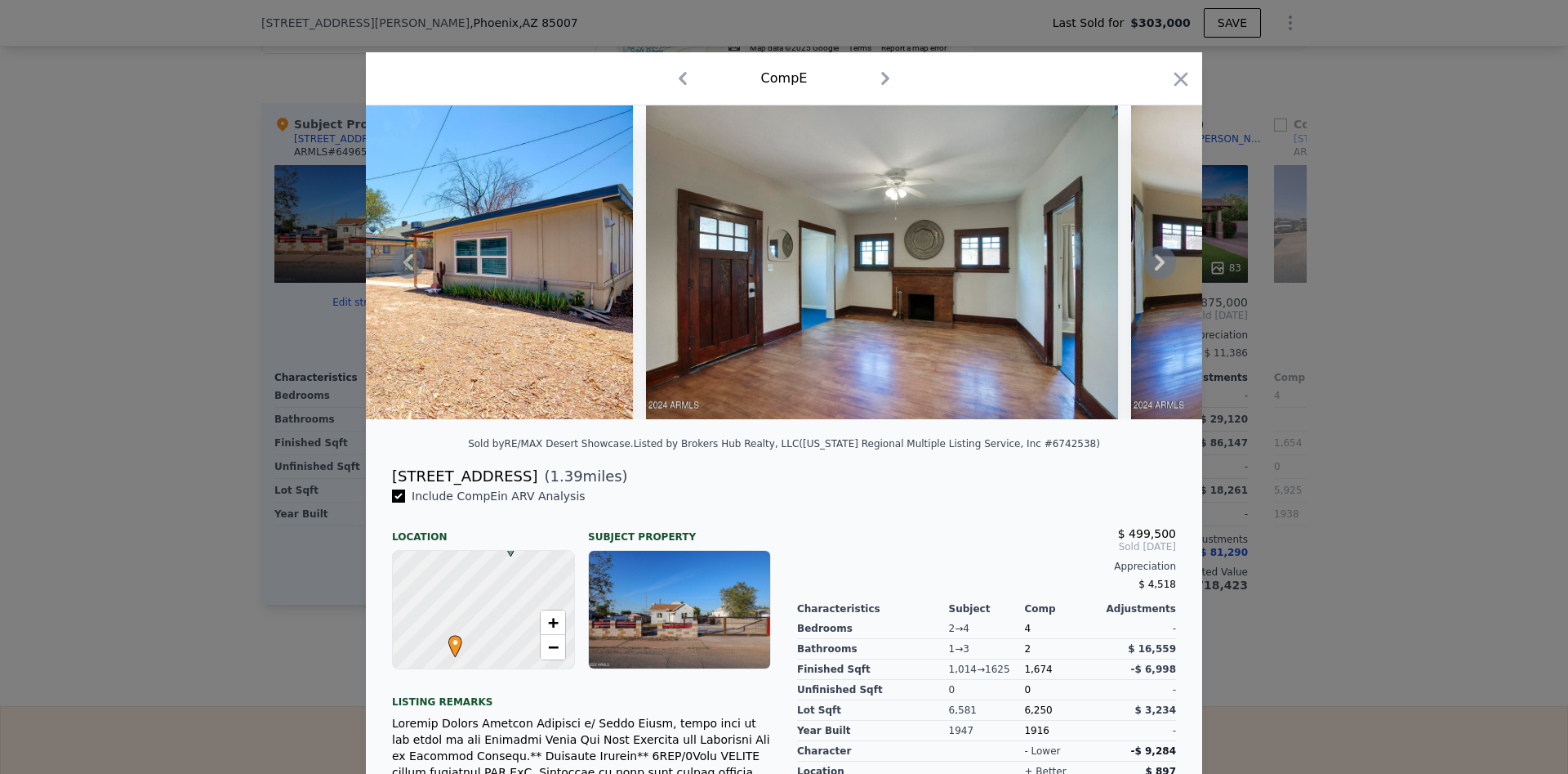
click at [1162, 258] on icon at bounding box center [1160, 263] width 33 height 33
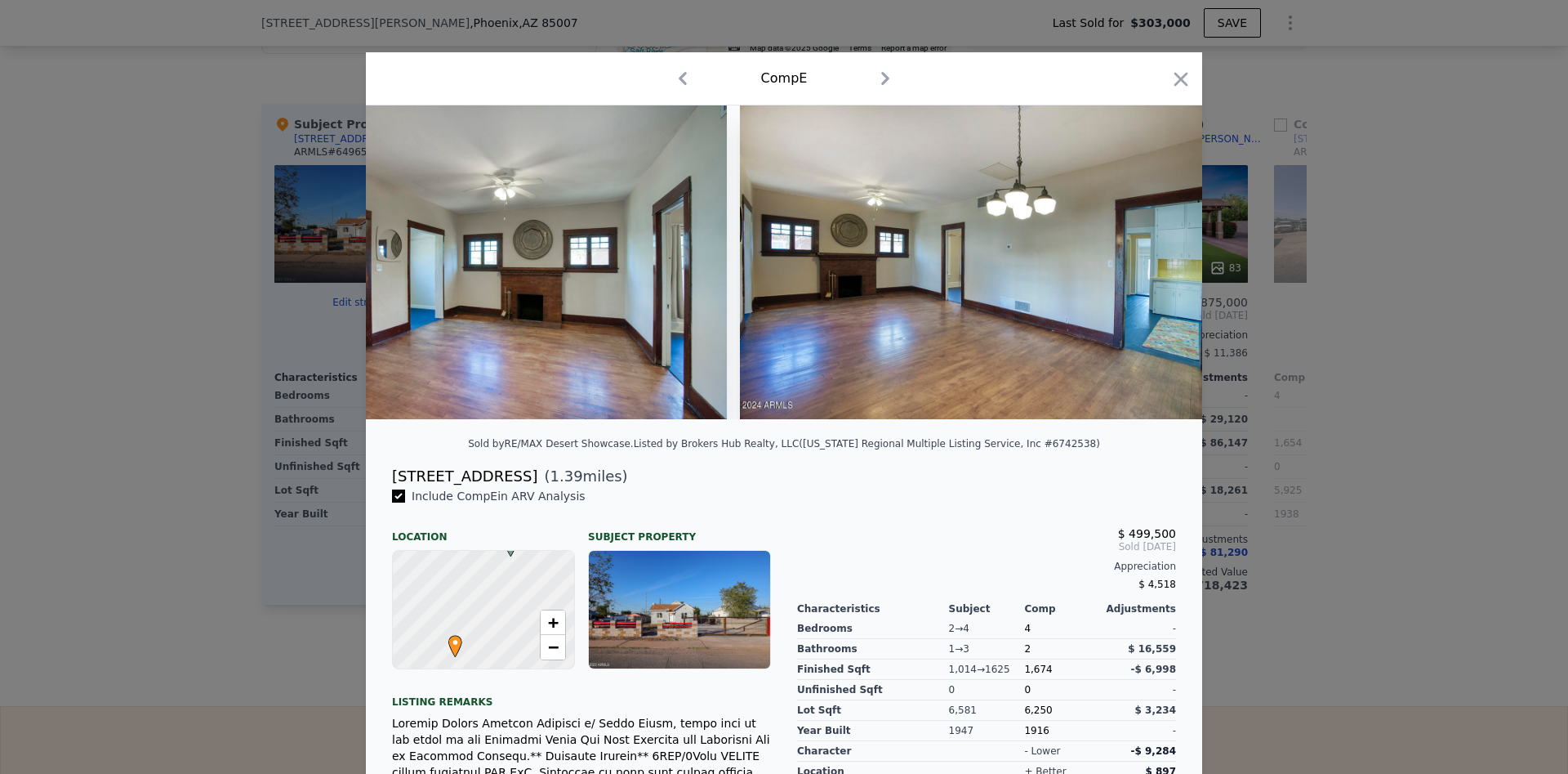
scroll to position [0, 1568]
click at [1180, 82] on icon "button" at bounding box center [1182, 79] width 14 height 14
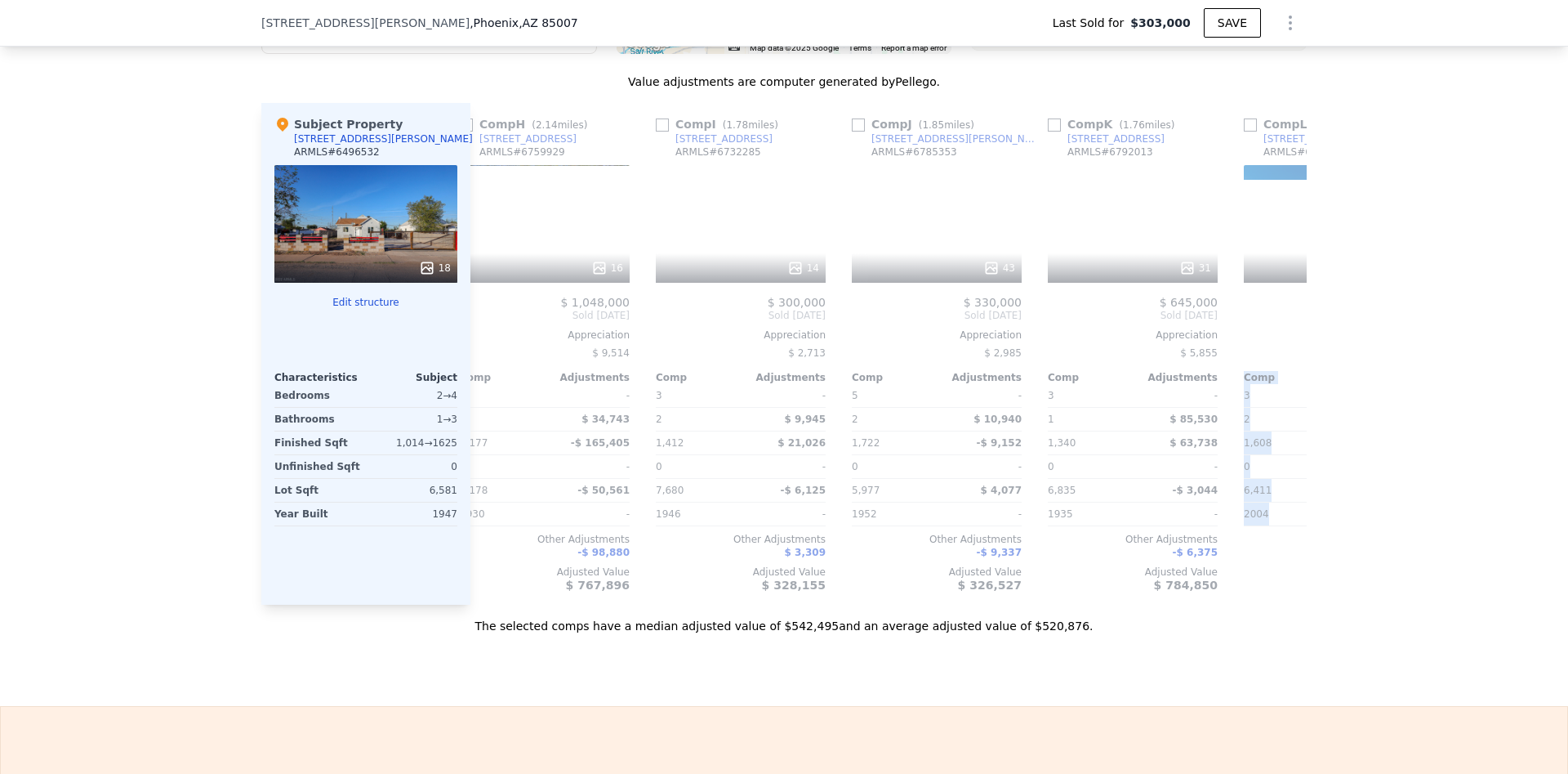
scroll to position [0, 1555]
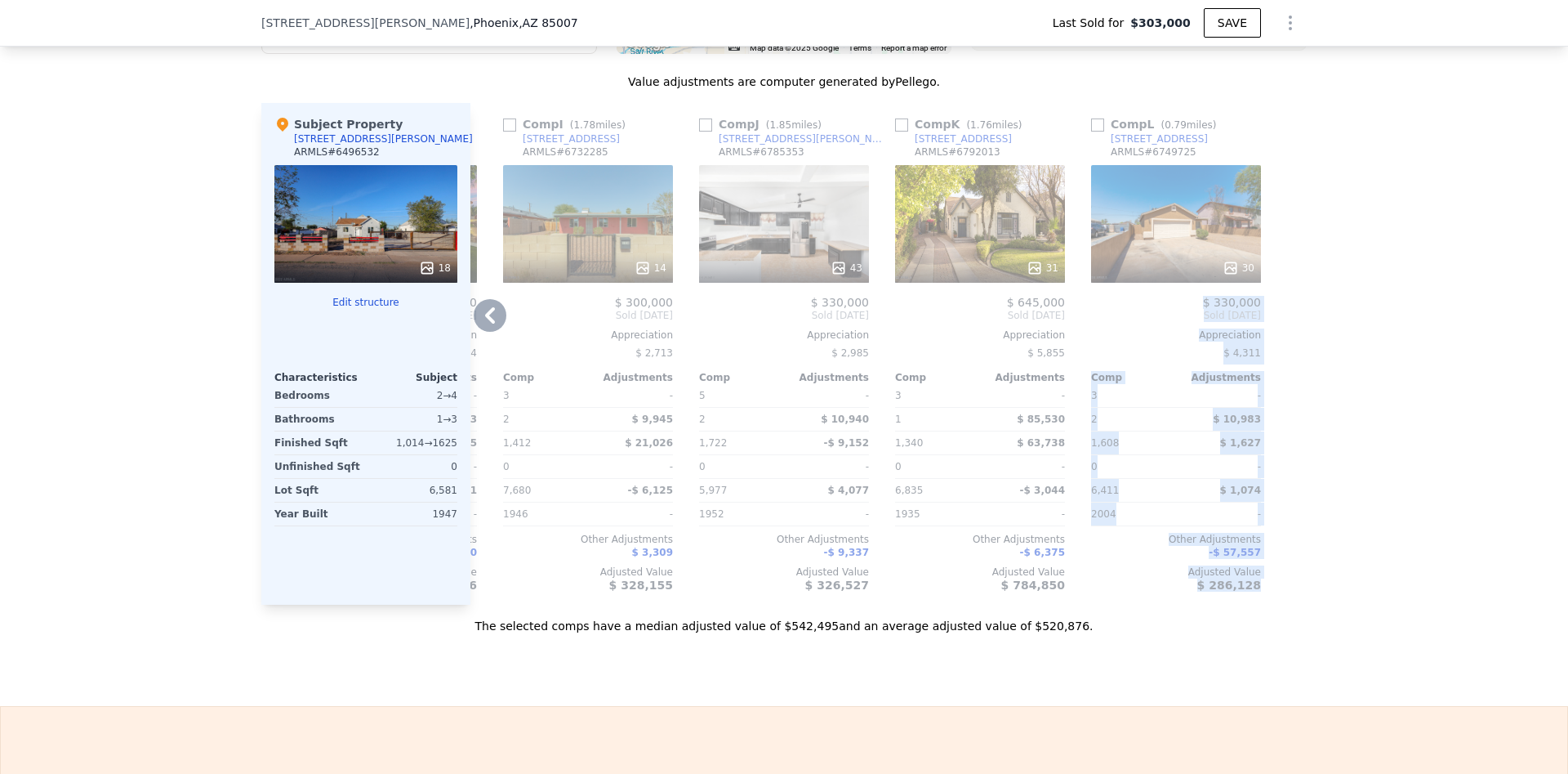
drag, startPoint x: 686, startPoint y: 493, endPoint x: 1414, endPoint y: 473, distance: 728.3
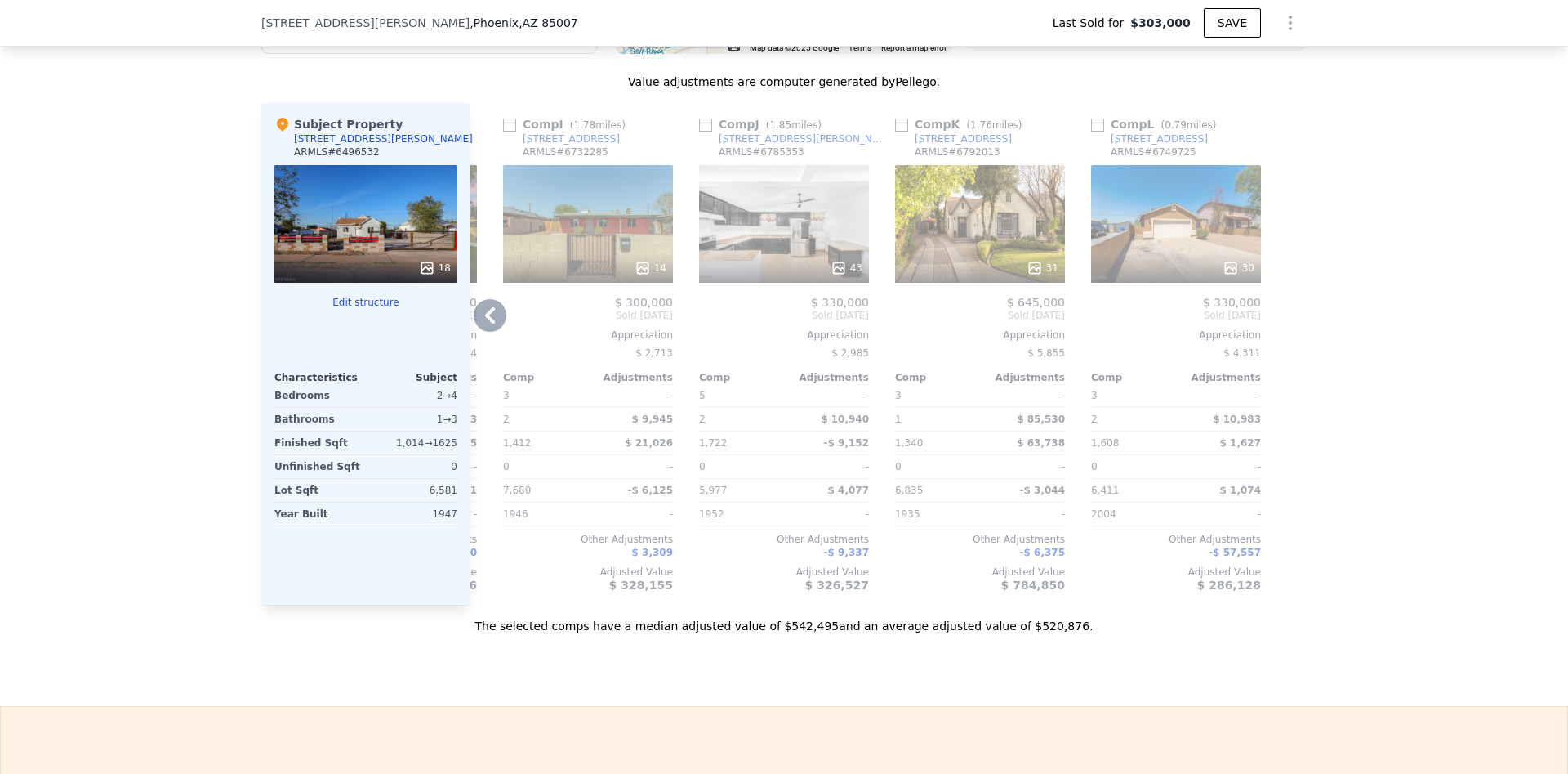
click at [995, 263] on div "31" at bounding box center [980, 268] width 156 height 17
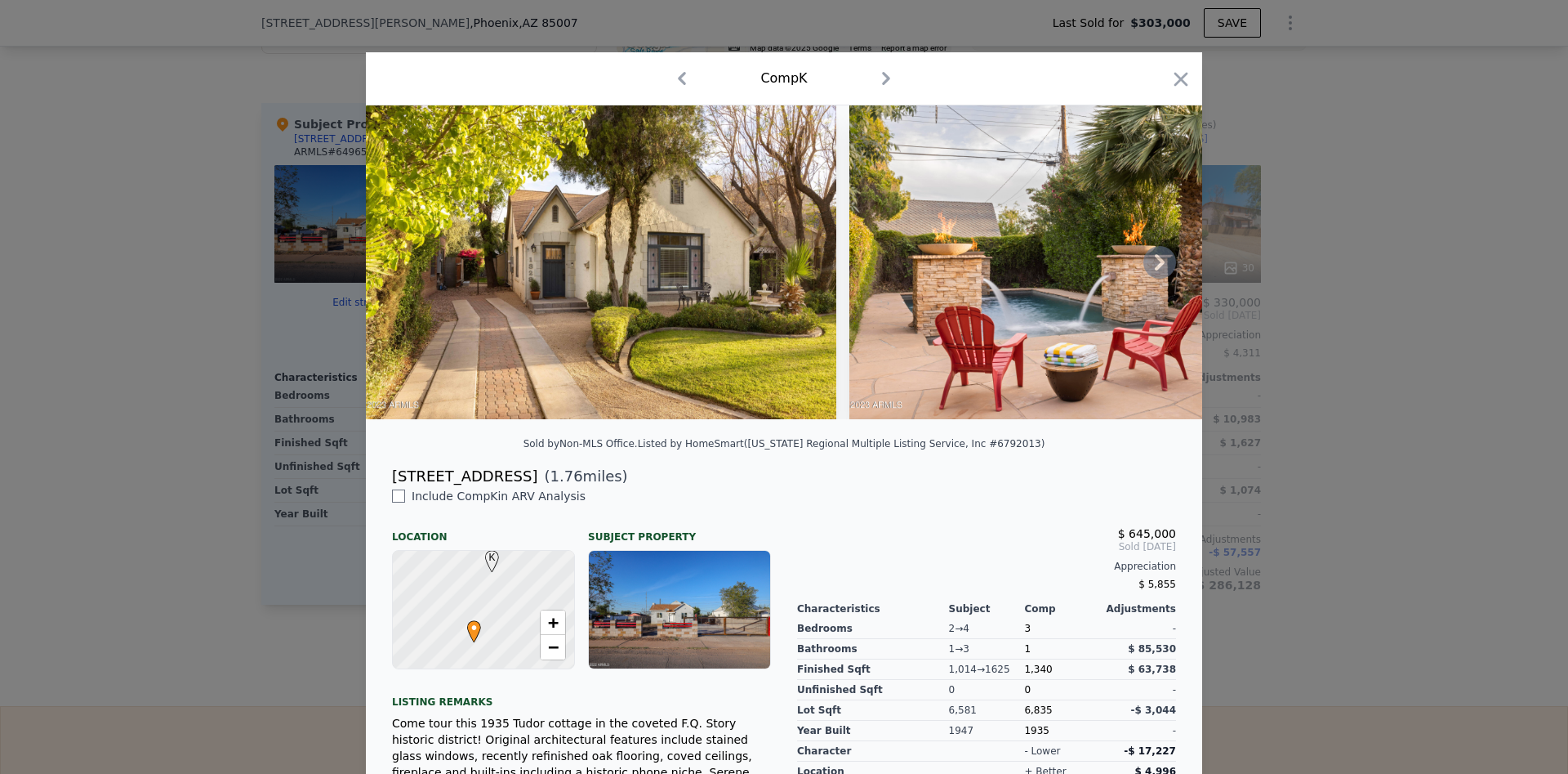
click at [1164, 257] on icon at bounding box center [1160, 263] width 33 height 33
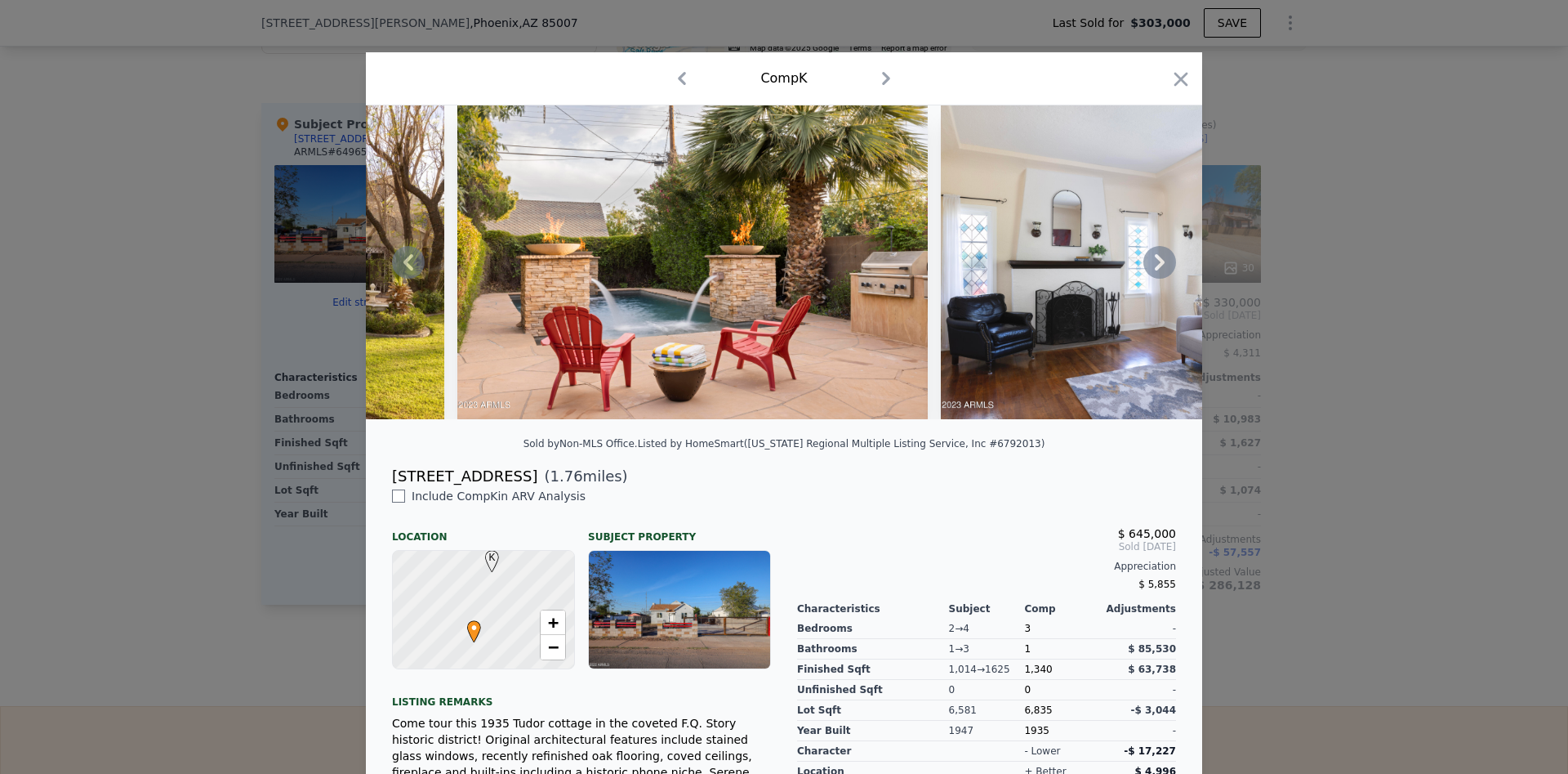
click at [1164, 257] on icon at bounding box center [1160, 263] width 33 height 33
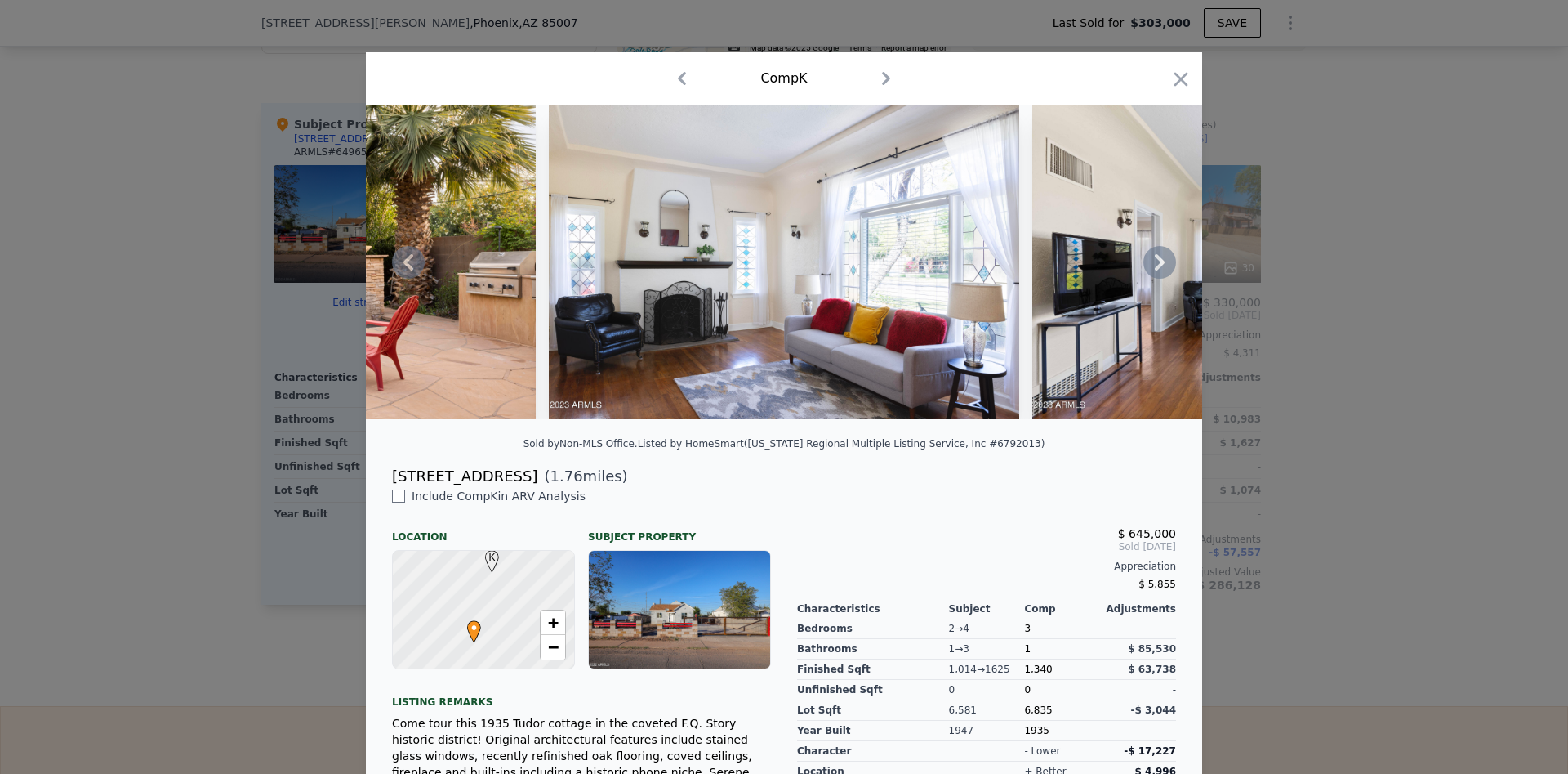
click at [1164, 256] on icon at bounding box center [1160, 263] width 33 height 33
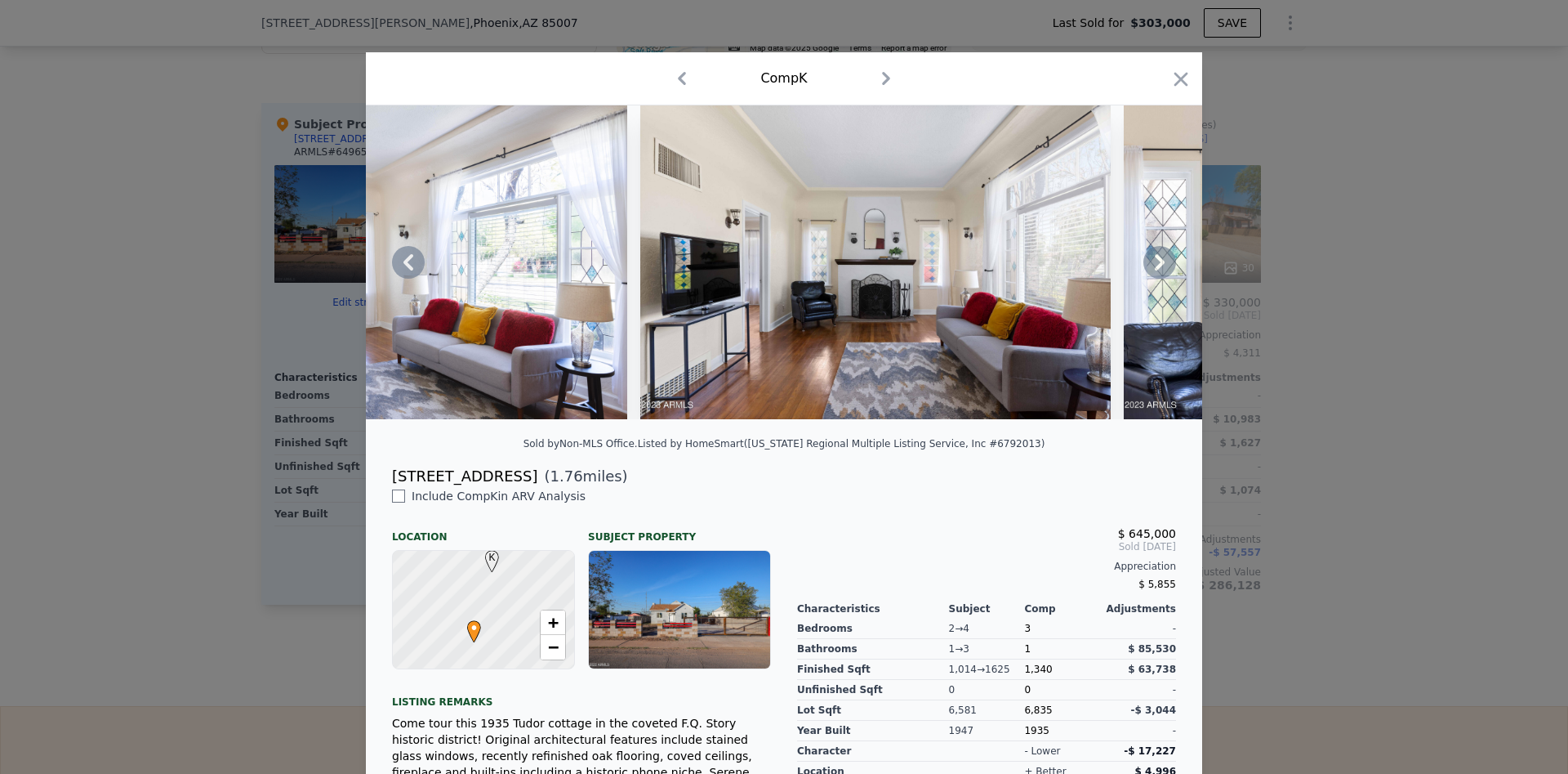
click at [1164, 256] on icon at bounding box center [1160, 263] width 33 height 33
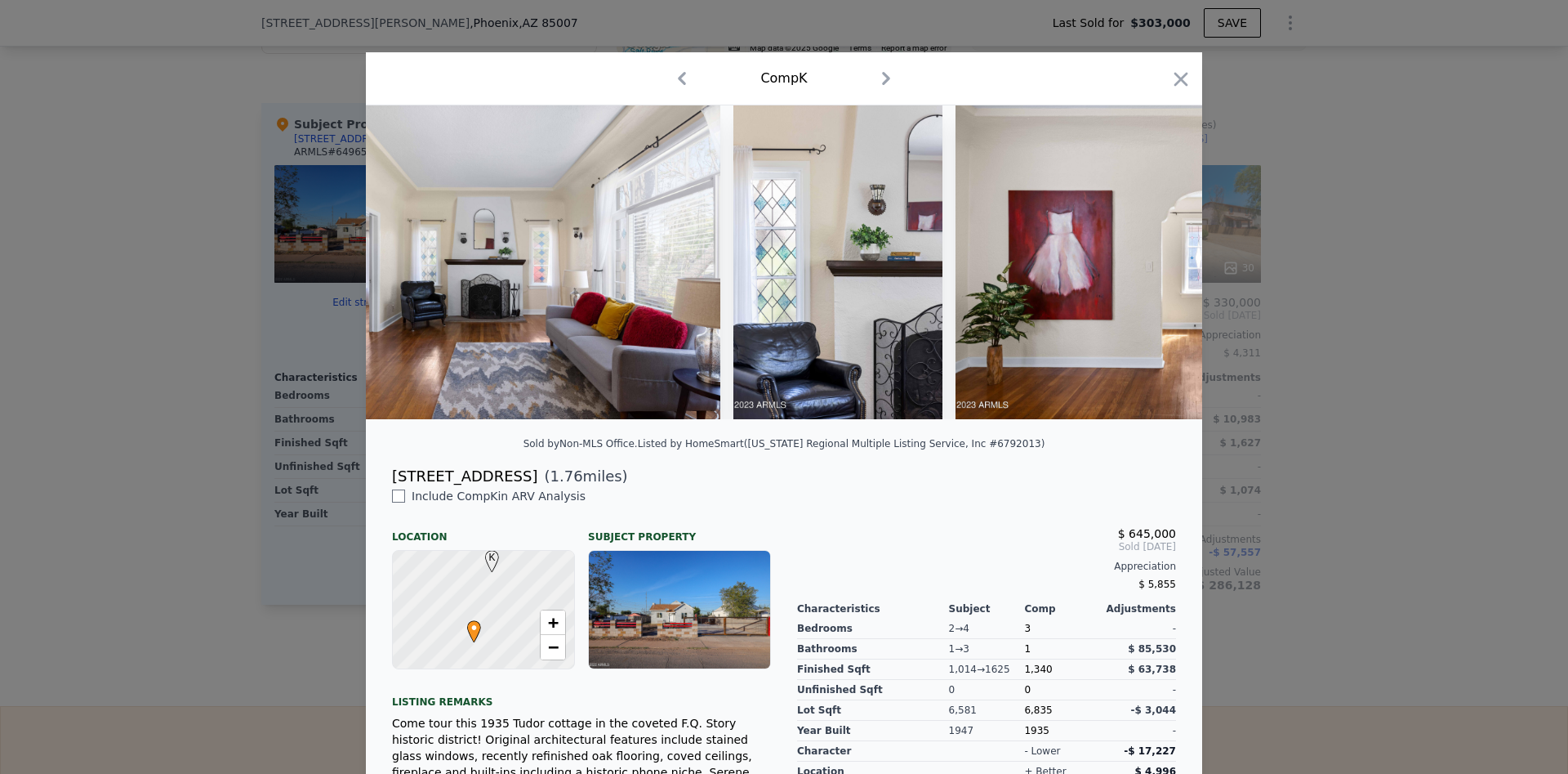
scroll to position [0, 1568]
click at [1180, 81] on icon "button" at bounding box center [1182, 79] width 14 height 14
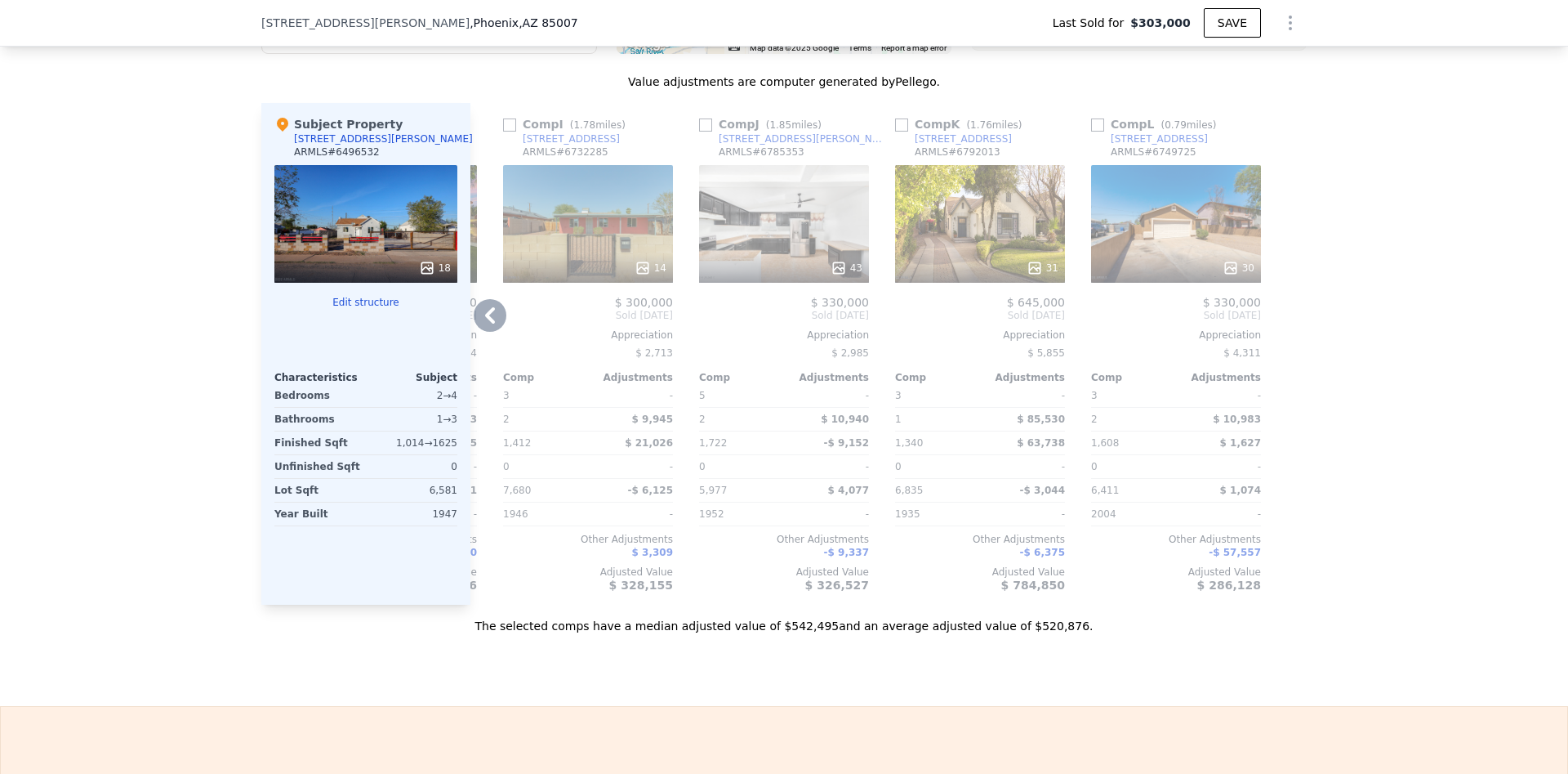
click at [482, 313] on icon at bounding box center [491, 315] width 33 height 33
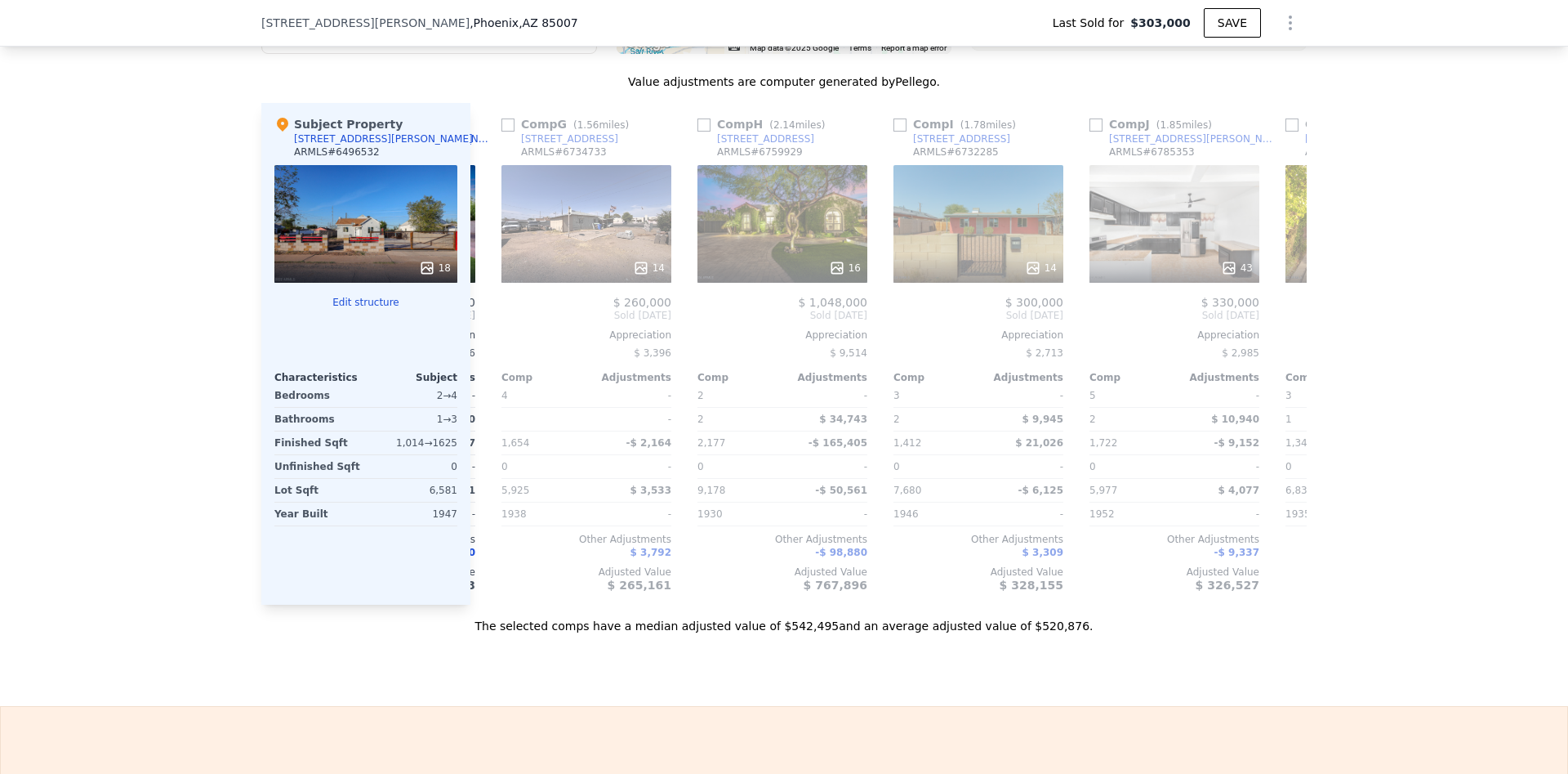
scroll to position [0, 1163]
click at [481, 316] on div "Comp F ( 2.12 miles) [GEOGRAPHIC_DATA][PERSON_NAME] # 6716269 83 $ 875,000 Sold…" at bounding box center [392, 353] width 183 height 501
click at [481, 316] on icon at bounding box center [491, 315] width 33 height 33
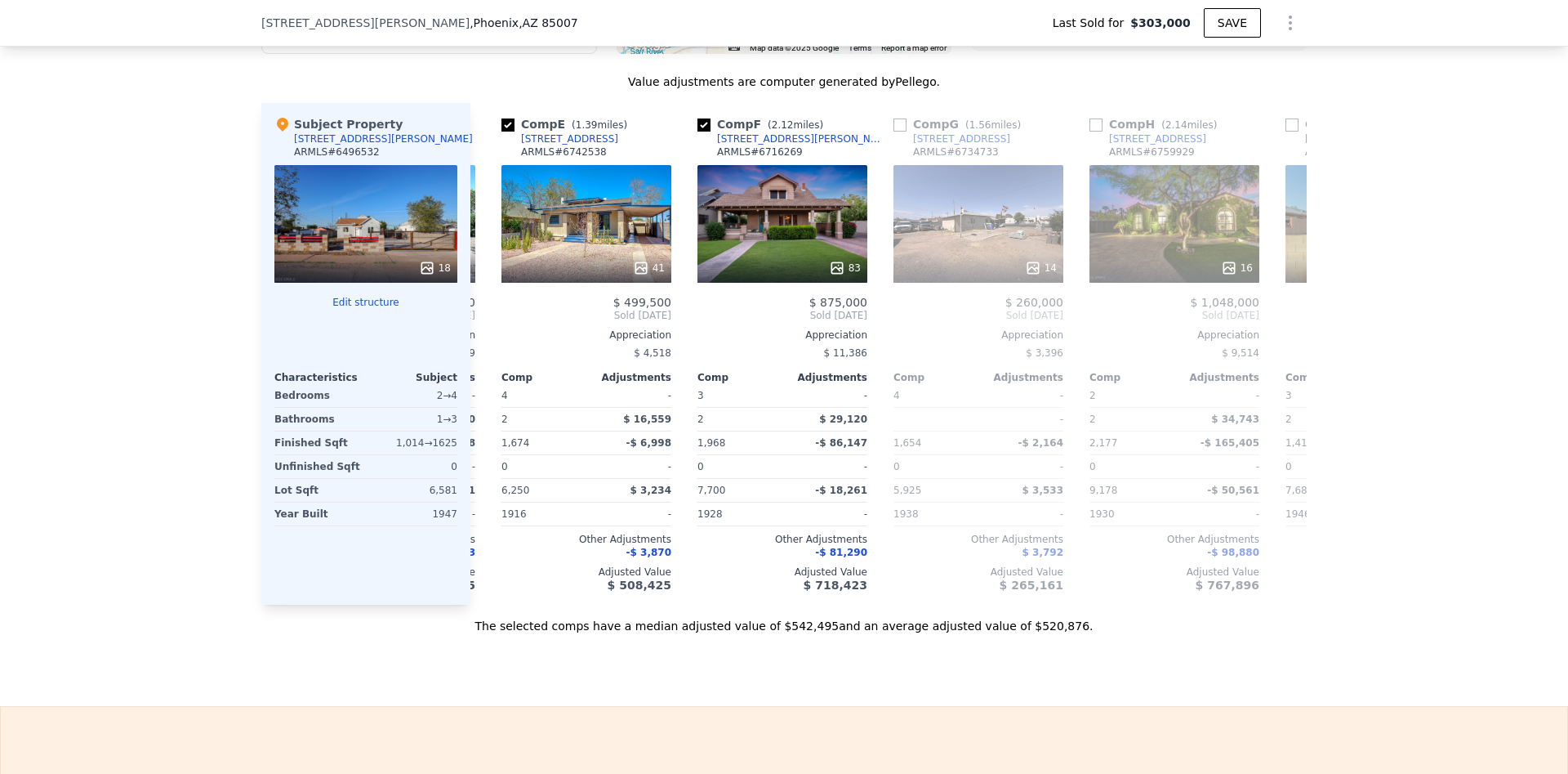
scroll to position [0, 771]
click at [489, 316] on icon at bounding box center [490, 315] width 10 height 17
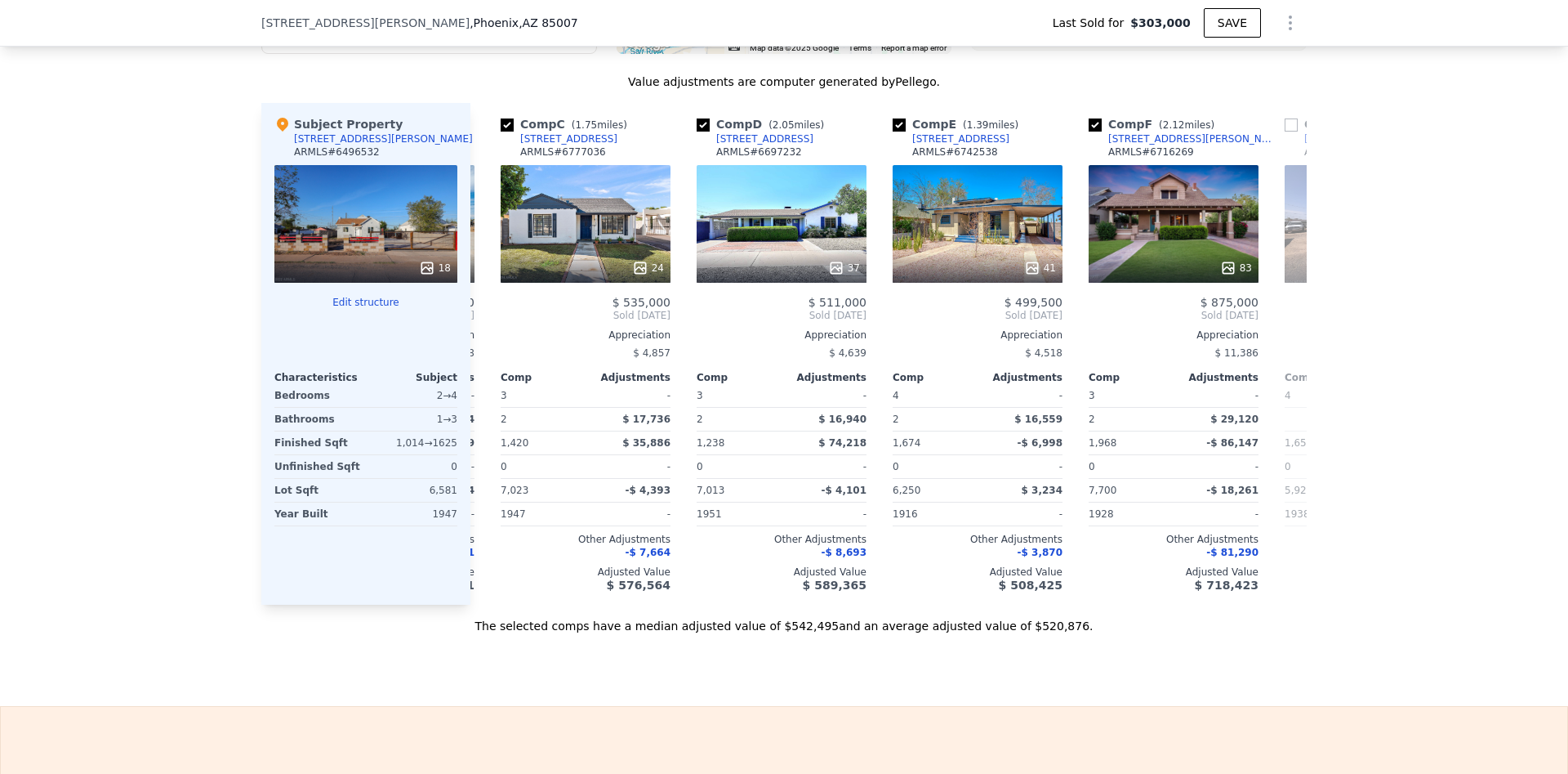
scroll to position [0, 379]
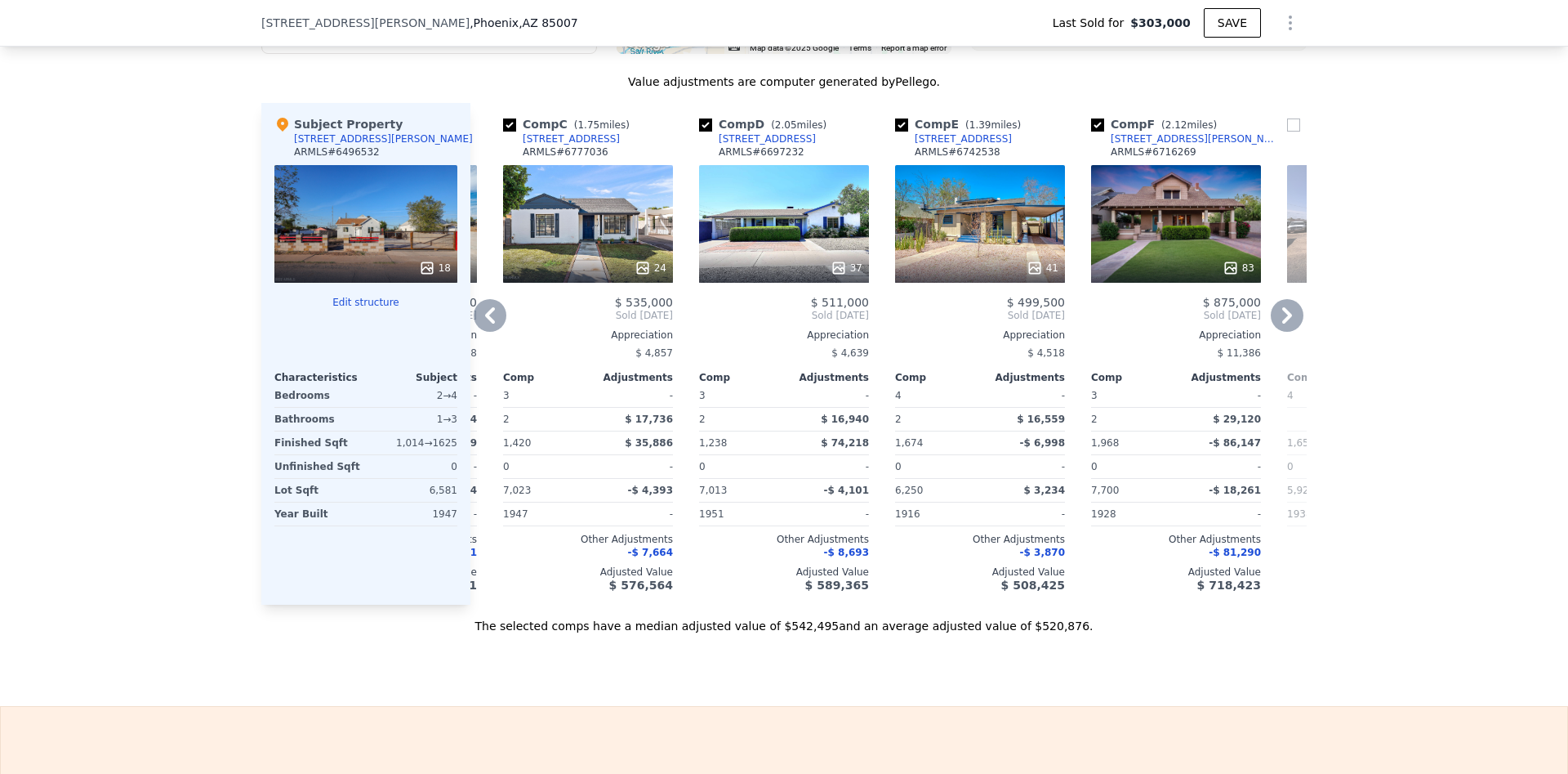
click at [490, 315] on icon at bounding box center [490, 315] width 10 height 17
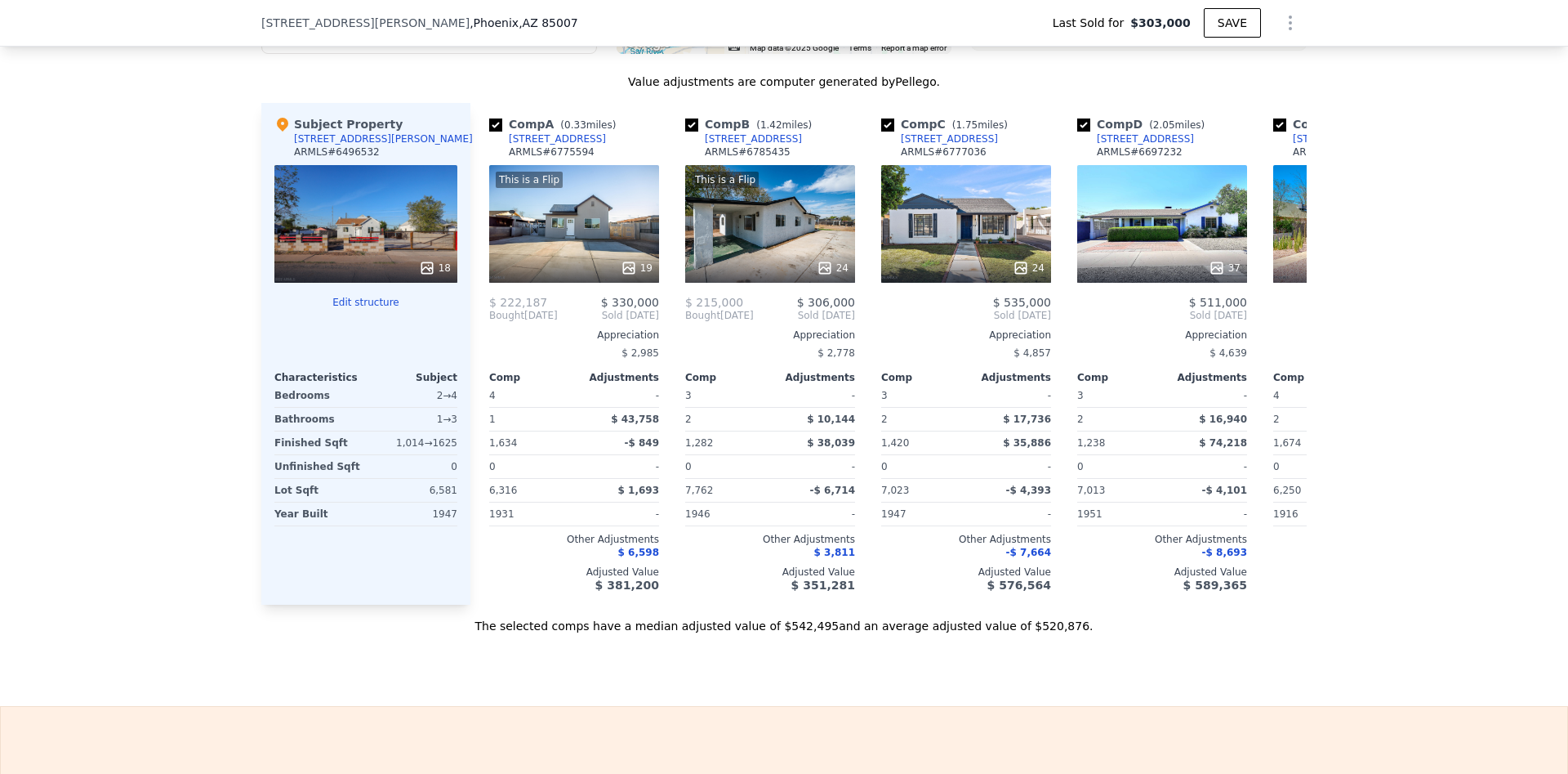
scroll to position [0, 0]
